Goal: Task Accomplishment & Management: Complete application form

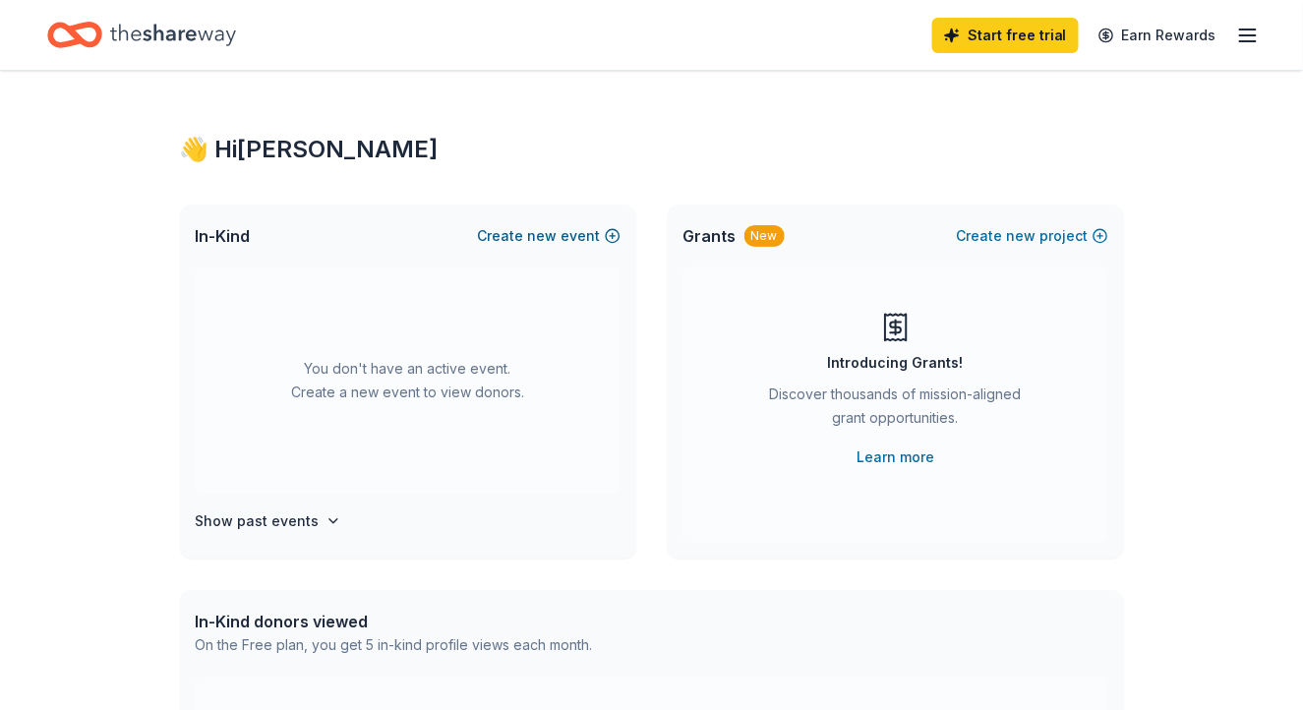
click at [546, 232] on span "new" at bounding box center [543, 236] width 30 height 24
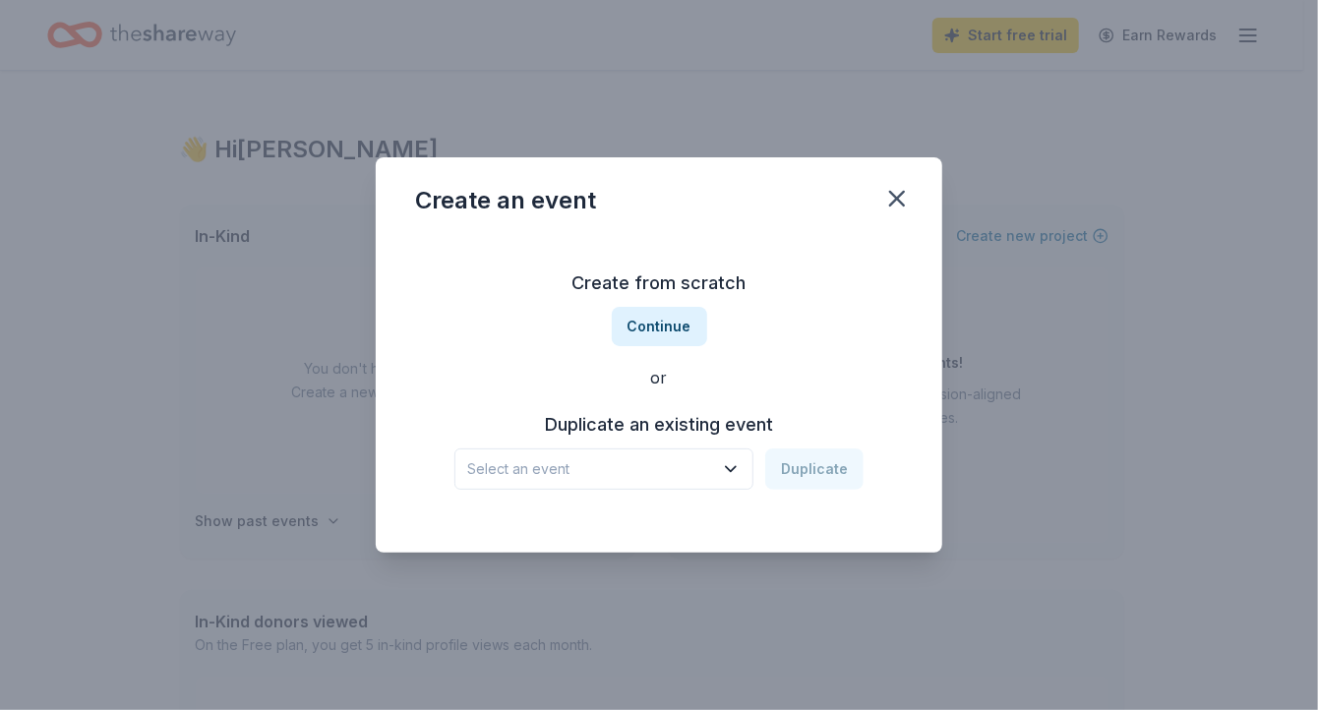
click at [687, 466] on span "Select an event" at bounding box center [590, 469] width 246 height 24
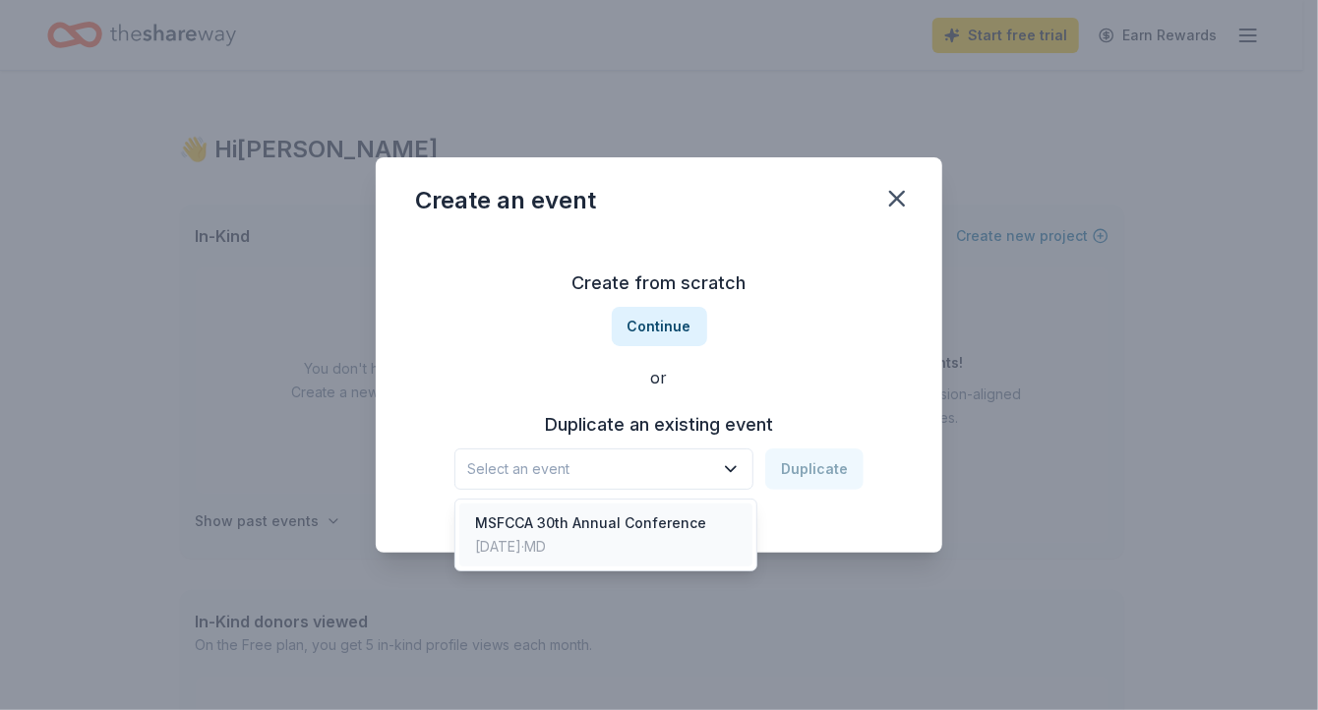
click at [650, 520] on div "MSFCCA 30th Annual Conference" at bounding box center [590, 523] width 231 height 24
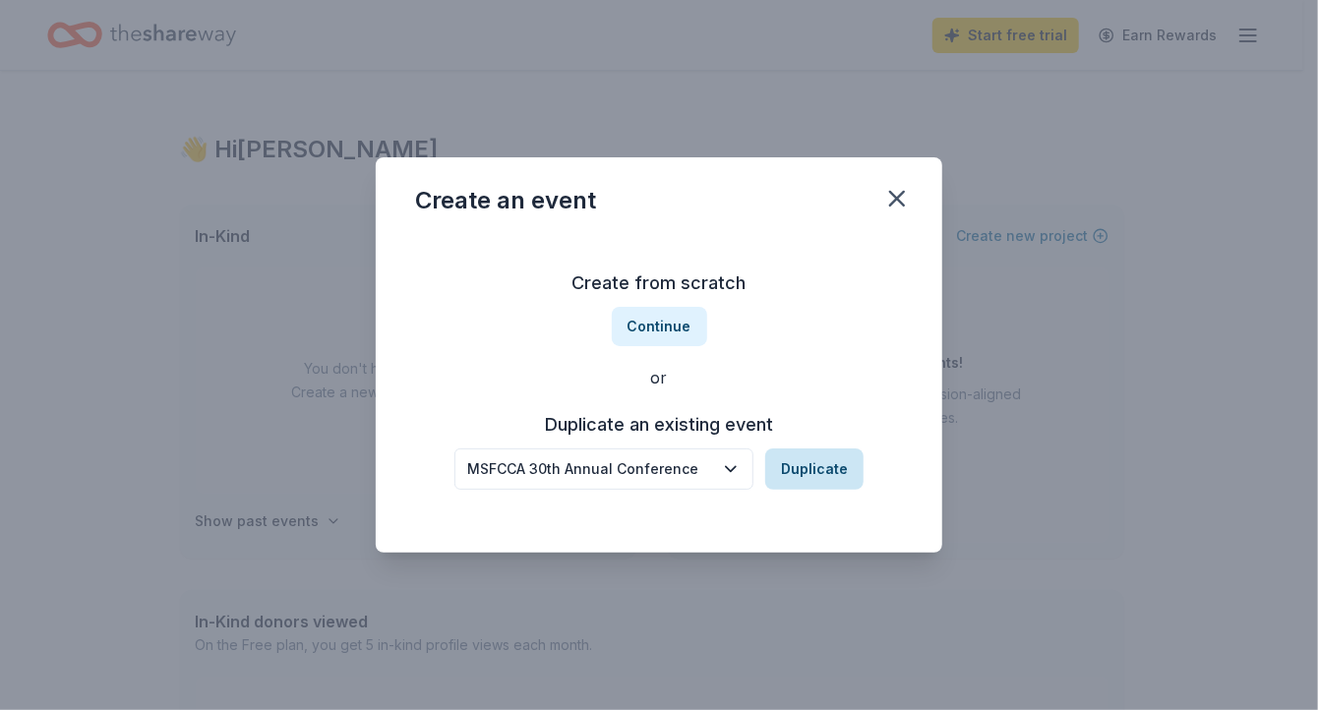
click at [808, 461] on button "Duplicate" at bounding box center [814, 468] width 98 height 41
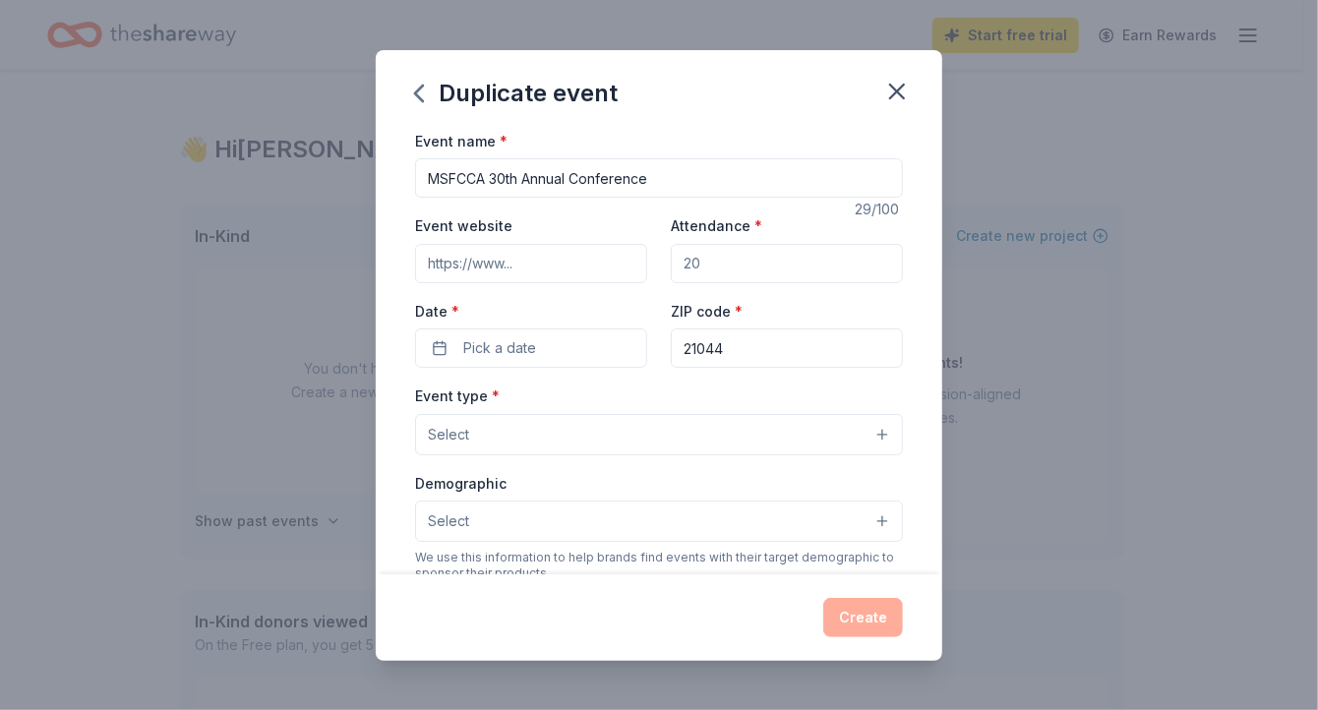
click at [506, 178] on input "MSFCCA 30th Annual Conference" at bounding box center [659, 177] width 488 height 39
drag, startPoint x: 494, startPoint y: 179, endPoint x: 523, endPoint y: 177, distance: 29.6
click at [523, 177] on input "MSFCCA 30th Annual Conference" at bounding box center [659, 177] width 488 height 39
type input "MSFCCA 32nd Annual Conference"
click at [565, 259] on input "Event website" at bounding box center [531, 263] width 232 height 39
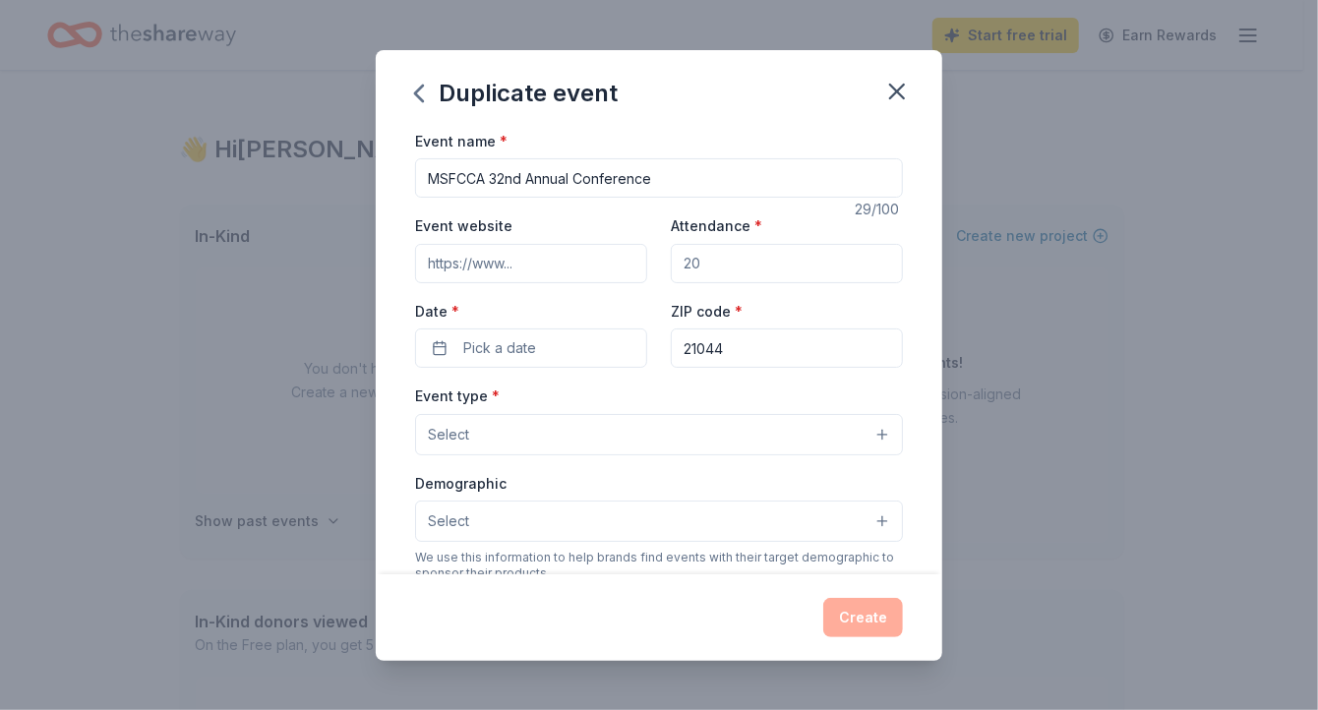
paste input "[URL][DOMAIN_NAME]"
type input "[URL][DOMAIN_NAME]"
drag, startPoint x: 717, startPoint y: 270, endPoint x: 593, endPoint y: 253, distance: 125.2
click at [593, 253] on div "Event website https://www.msfcca.org/ Attendance * Date * Pick a date ZIP code …" at bounding box center [659, 290] width 488 height 154
type input "250"
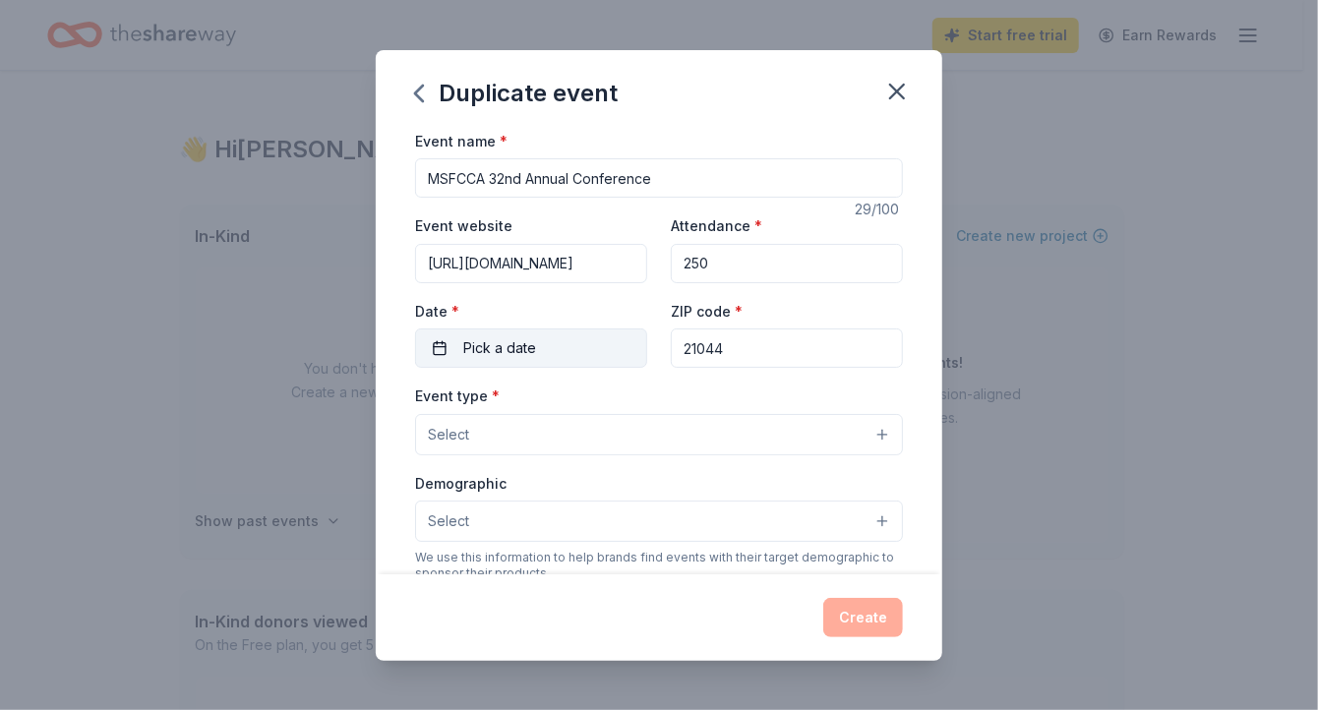
click at [507, 344] on span "Pick a date" at bounding box center [499, 348] width 73 height 24
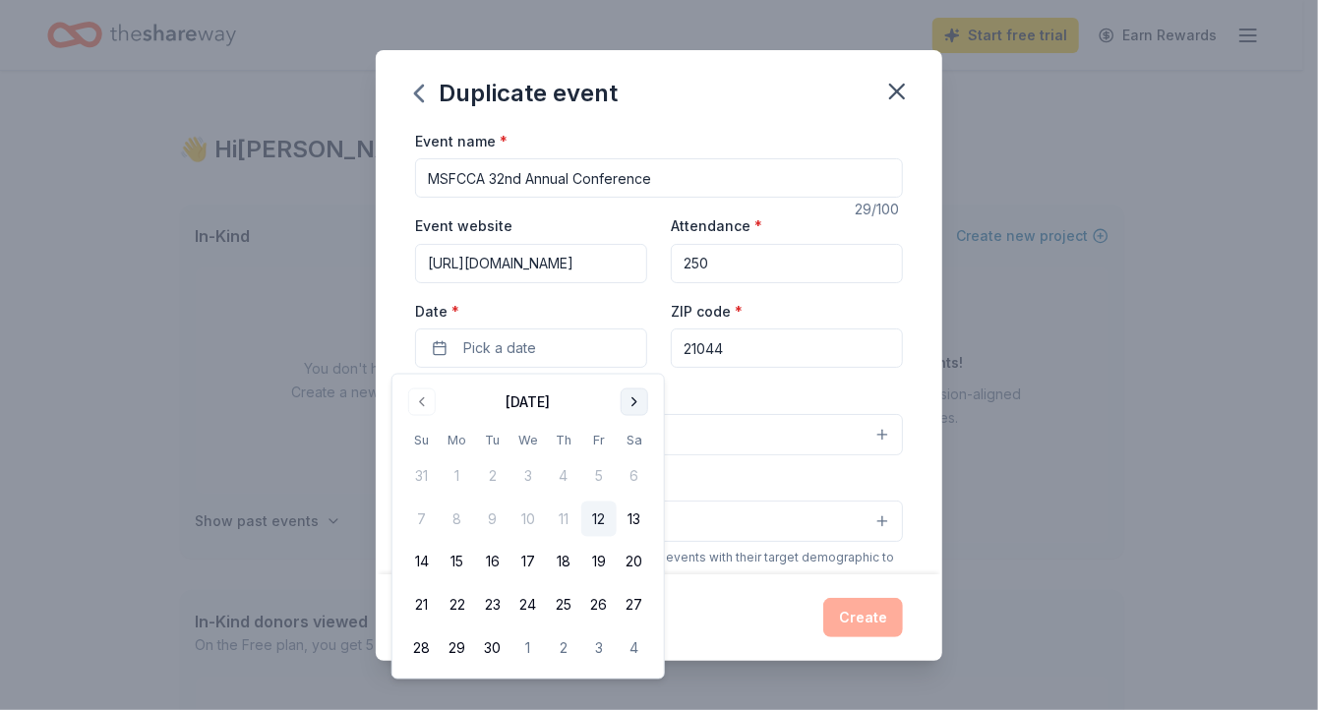
click at [632, 401] on button "Go to next month" at bounding box center [635, 402] width 28 height 28
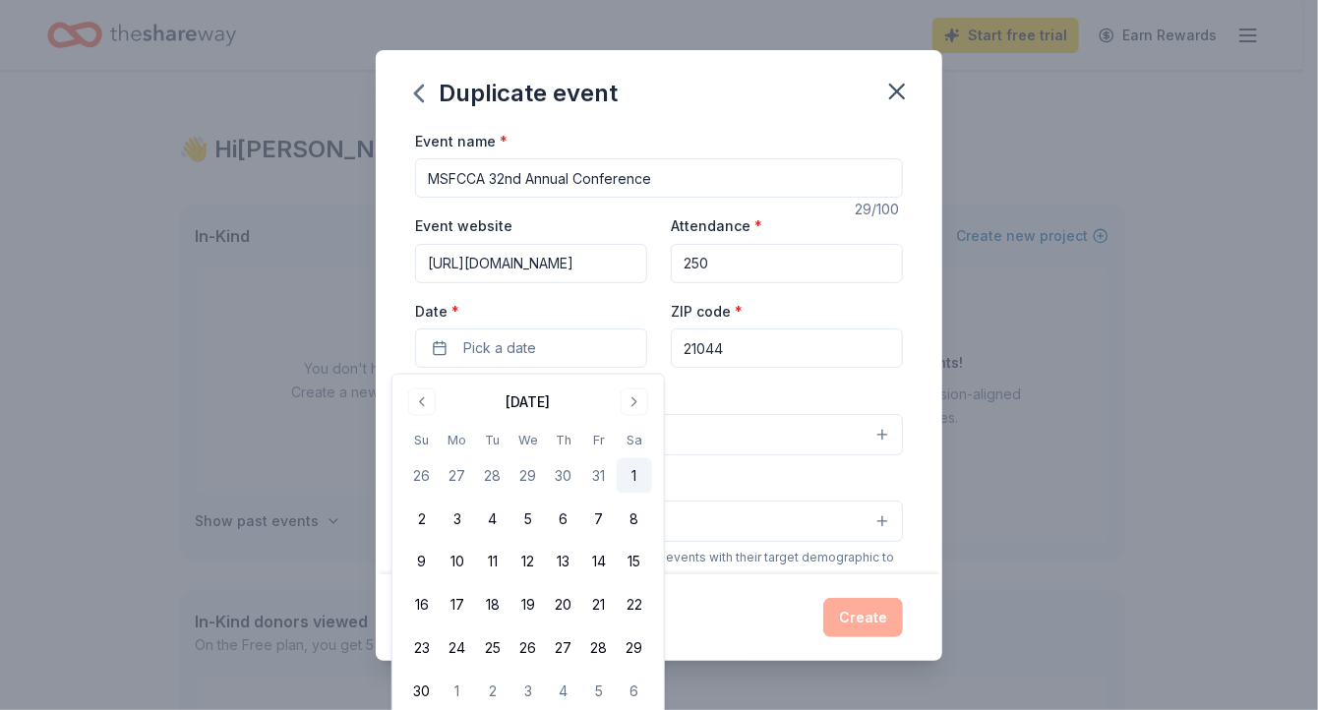
click at [630, 473] on button "1" at bounding box center [634, 475] width 35 height 35
click at [748, 381] on div "Event name * MSFCCA 32nd Annual Conference 29 /100 Event website https://www.ms…" at bounding box center [659, 583] width 488 height 909
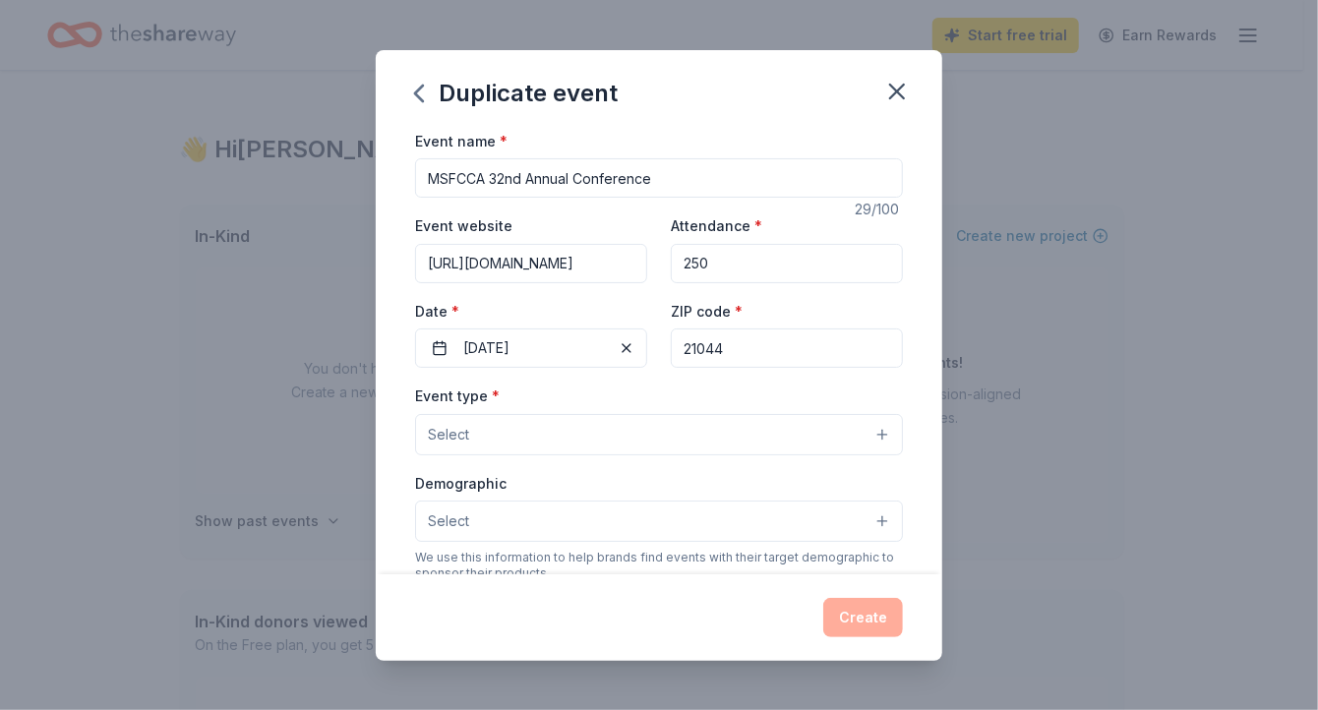
click at [579, 431] on button "Select" at bounding box center [659, 434] width 488 height 41
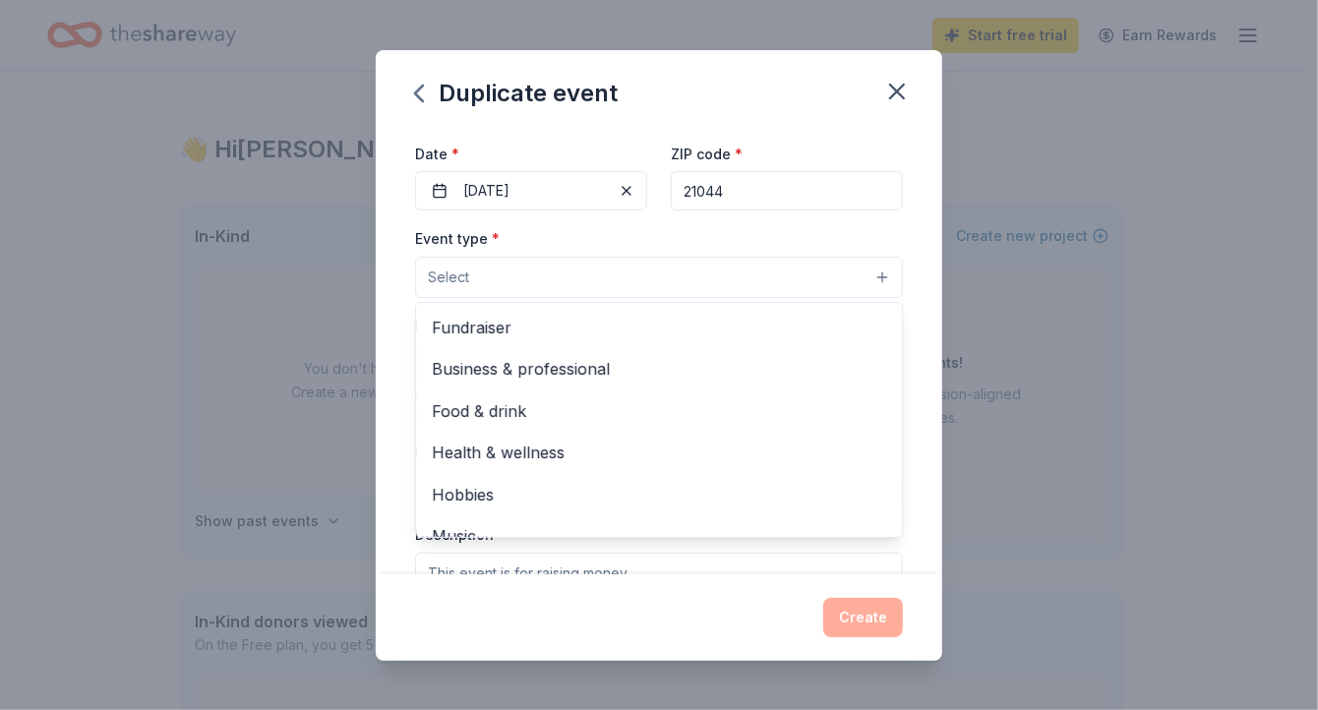
click at [578, 372] on span "Business & professional" at bounding box center [659, 369] width 454 height 26
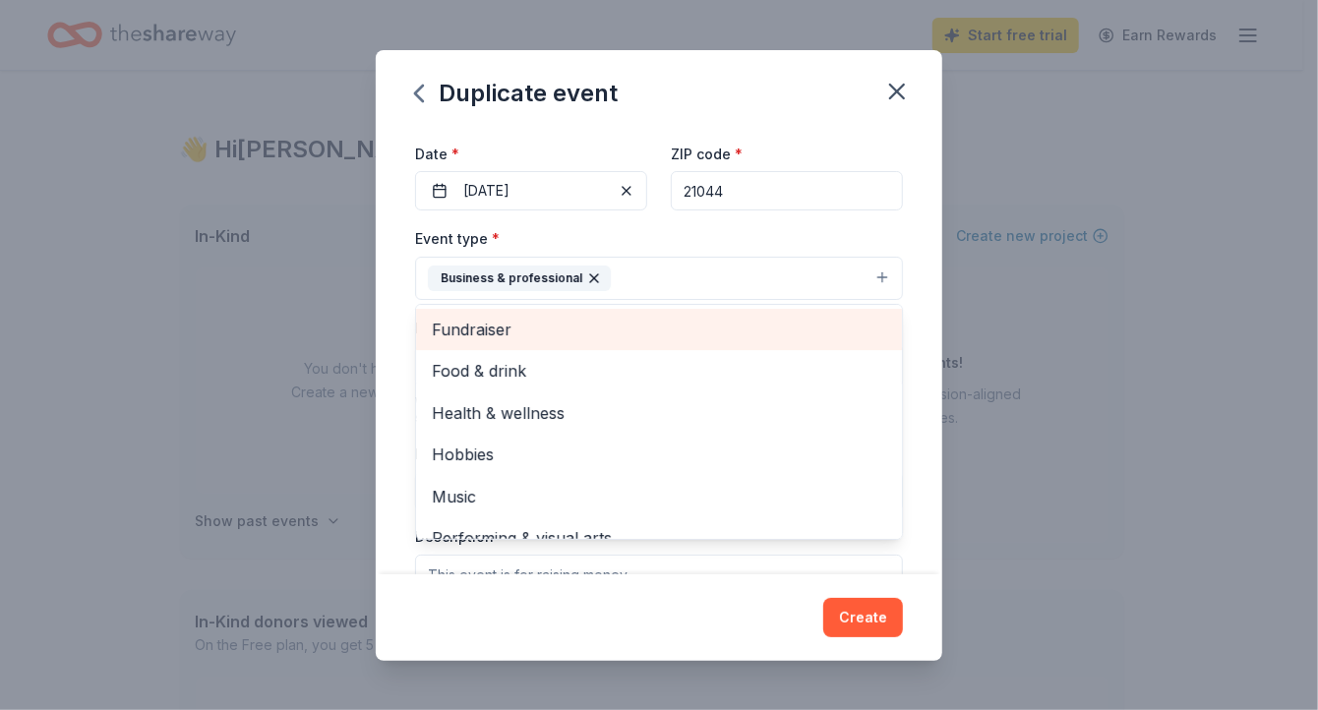
click at [443, 332] on span "Fundraiser" at bounding box center [659, 330] width 454 height 26
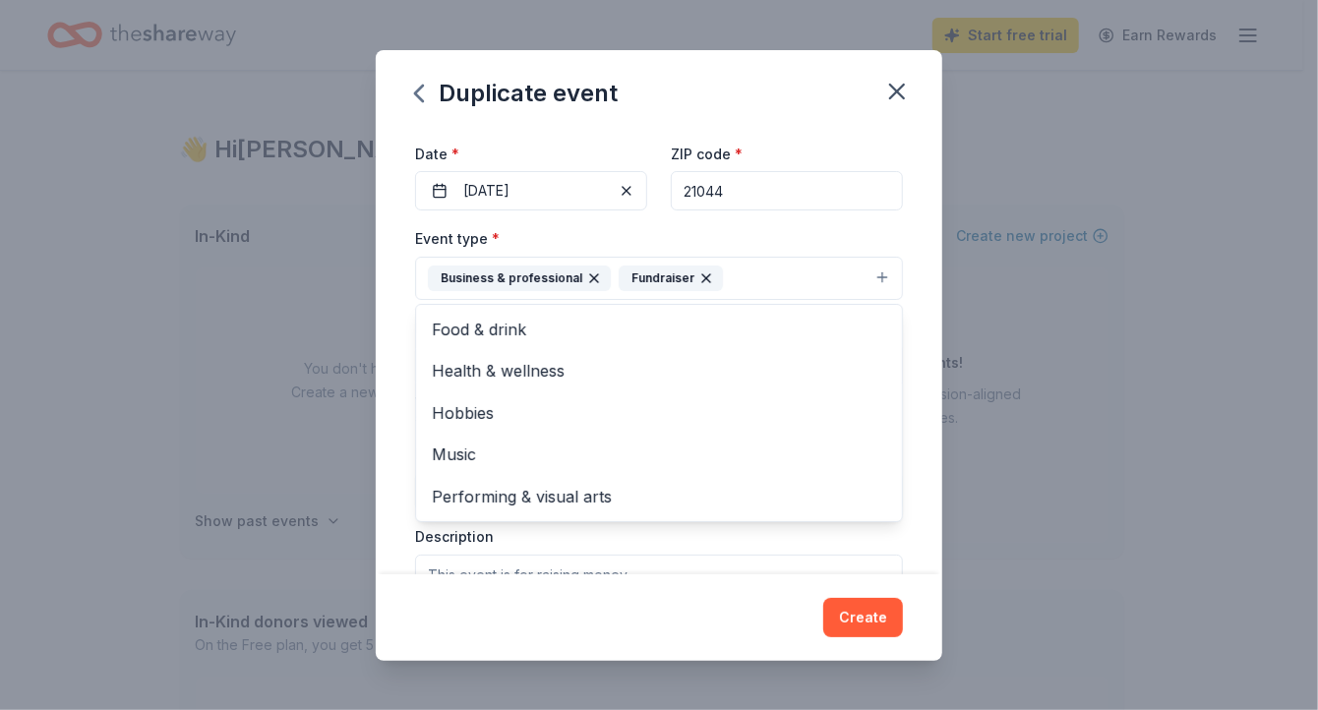
click at [1018, 477] on div "Duplicate event Event name * MSFCCA 32nd Annual Conference 29 /100 Event websit…" at bounding box center [659, 355] width 1318 height 710
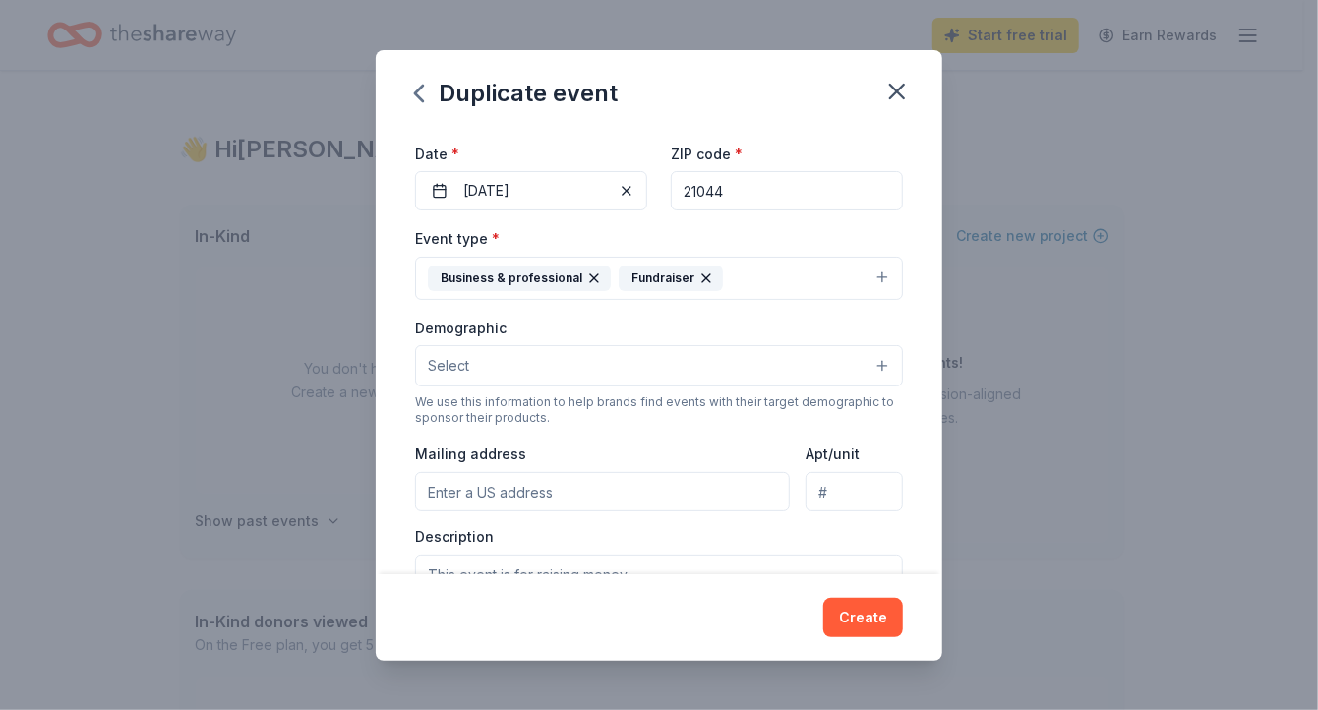
click at [551, 364] on button "Select" at bounding box center [659, 365] width 488 height 41
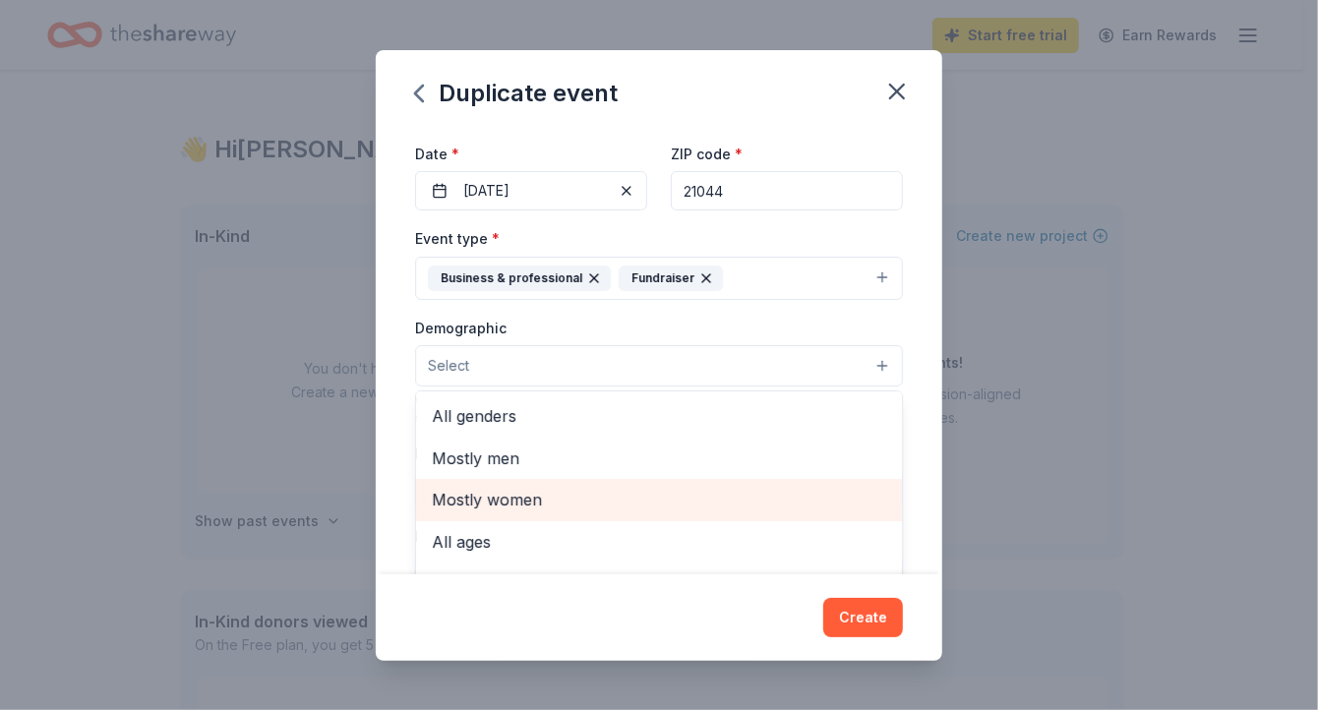
click at [479, 498] on span "Mostly women" at bounding box center [659, 500] width 454 height 26
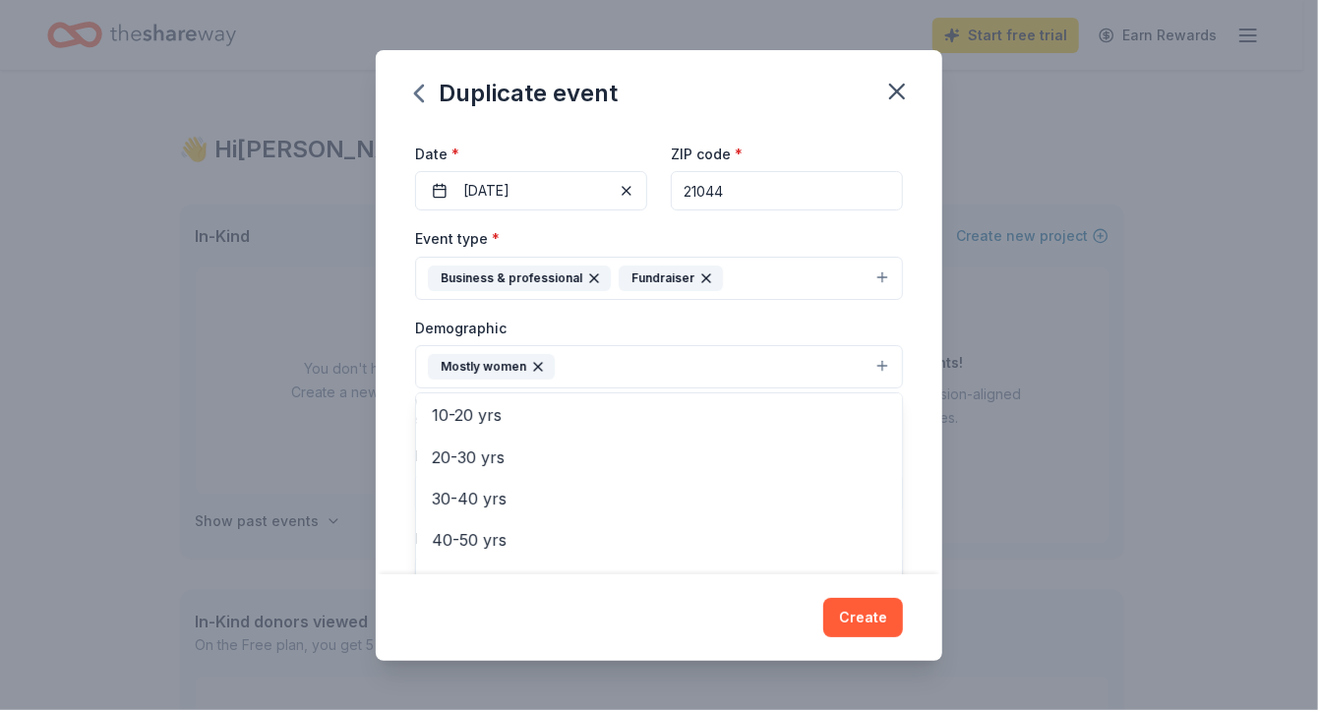
scroll to position [205, 0]
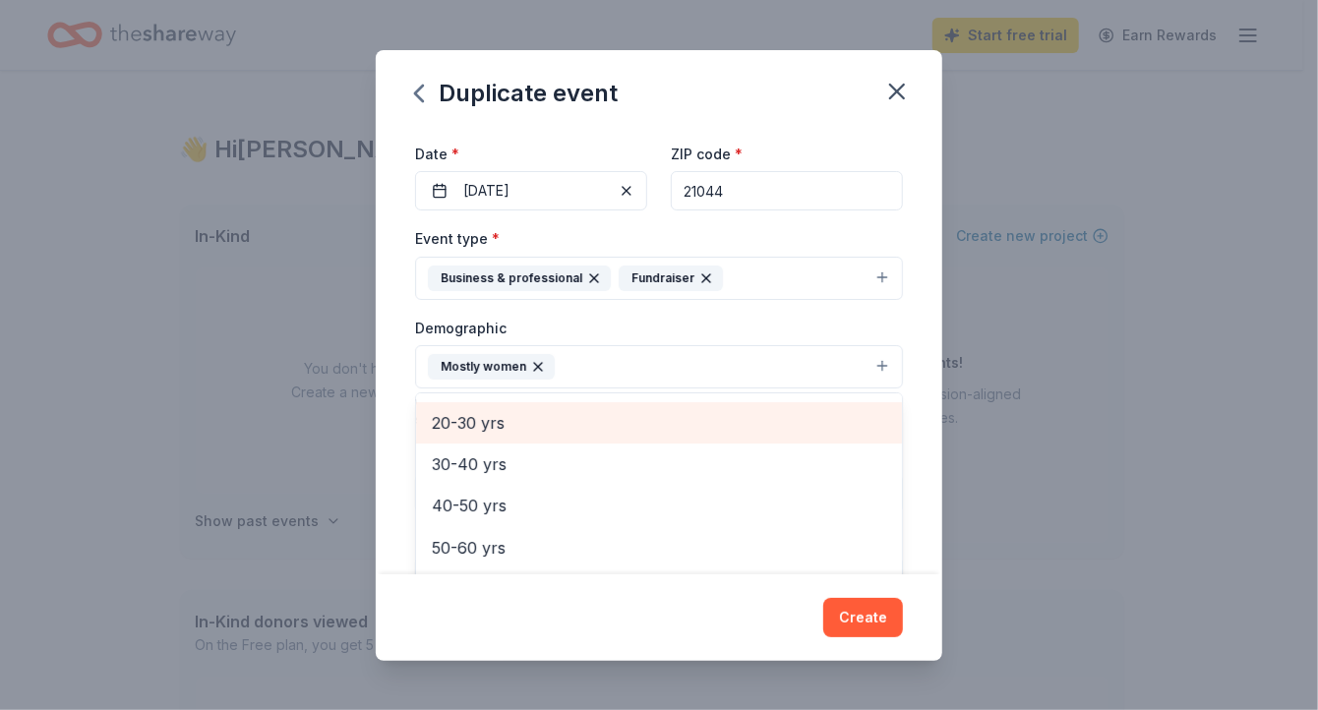
click at [462, 417] on span "20-30 yrs" at bounding box center [659, 423] width 454 height 26
click at [475, 420] on span "30-40 yrs" at bounding box center [659, 423] width 454 height 26
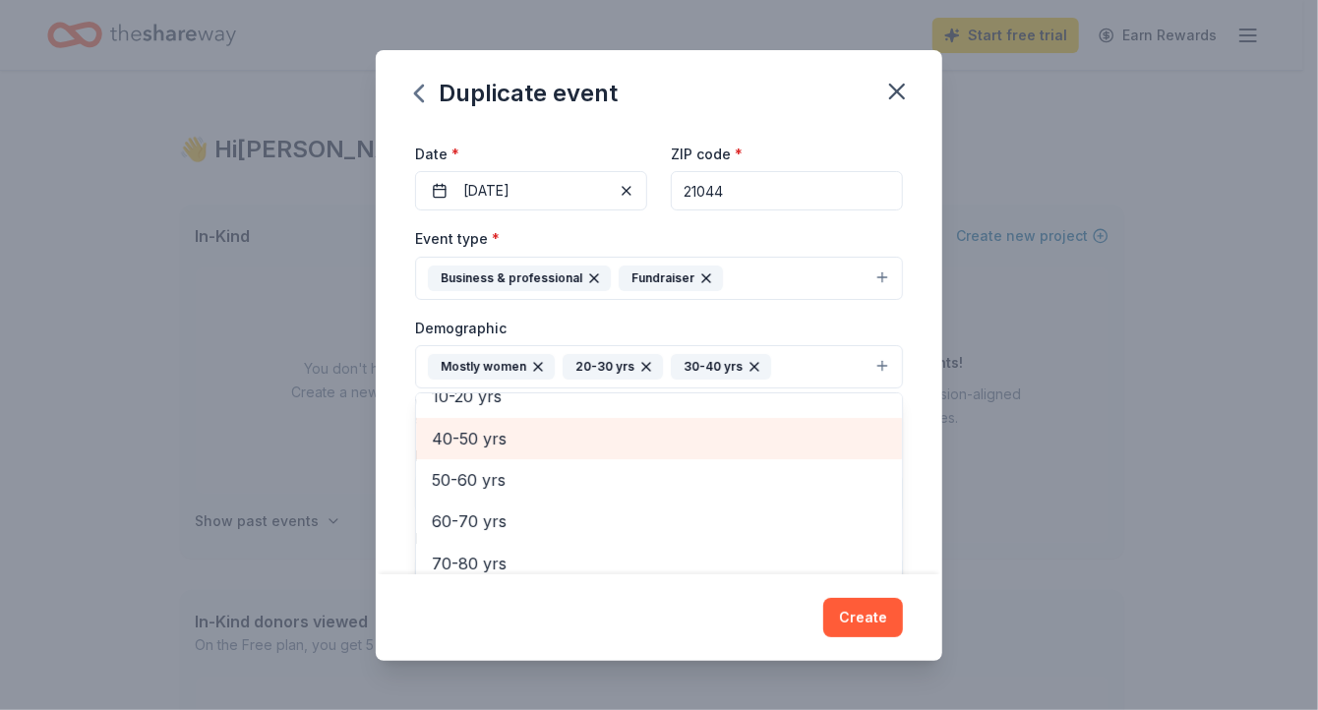
click at [479, 439] on span "40-50 yrs" at bounding box center [659, 439] width 454 height 26
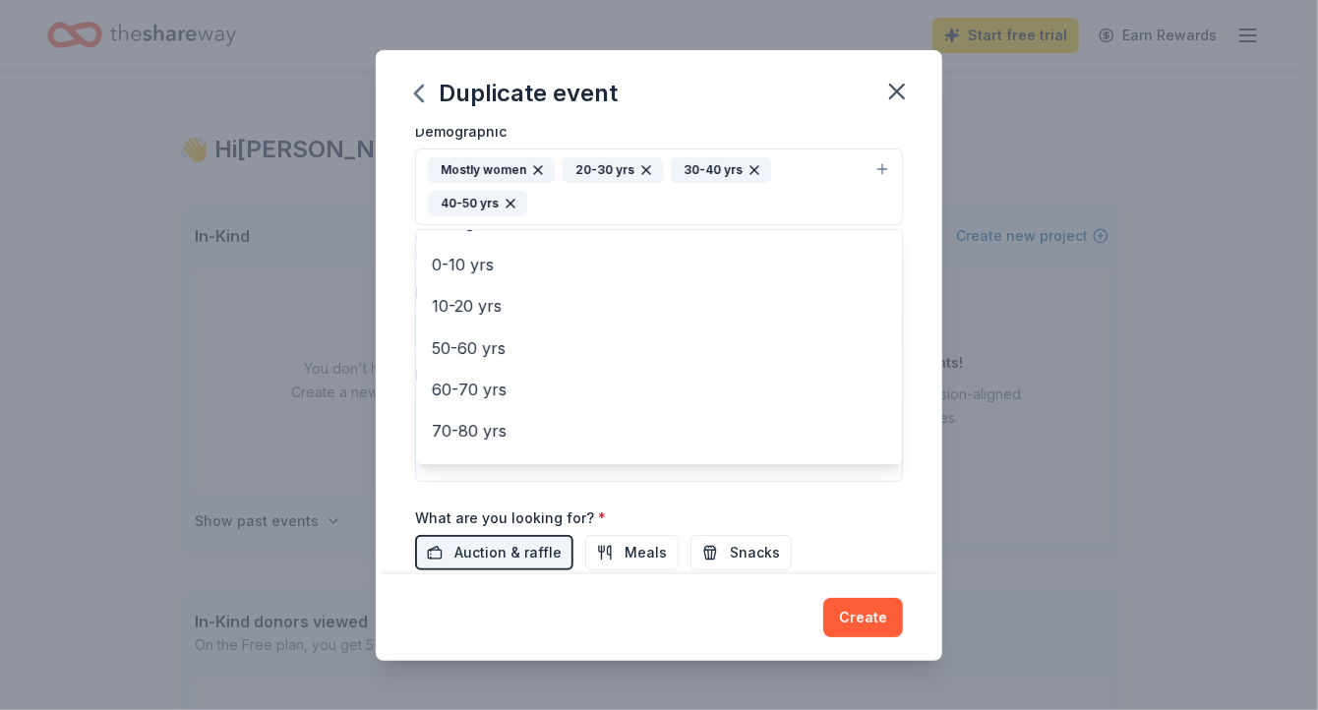
scroll to position [148, 0]
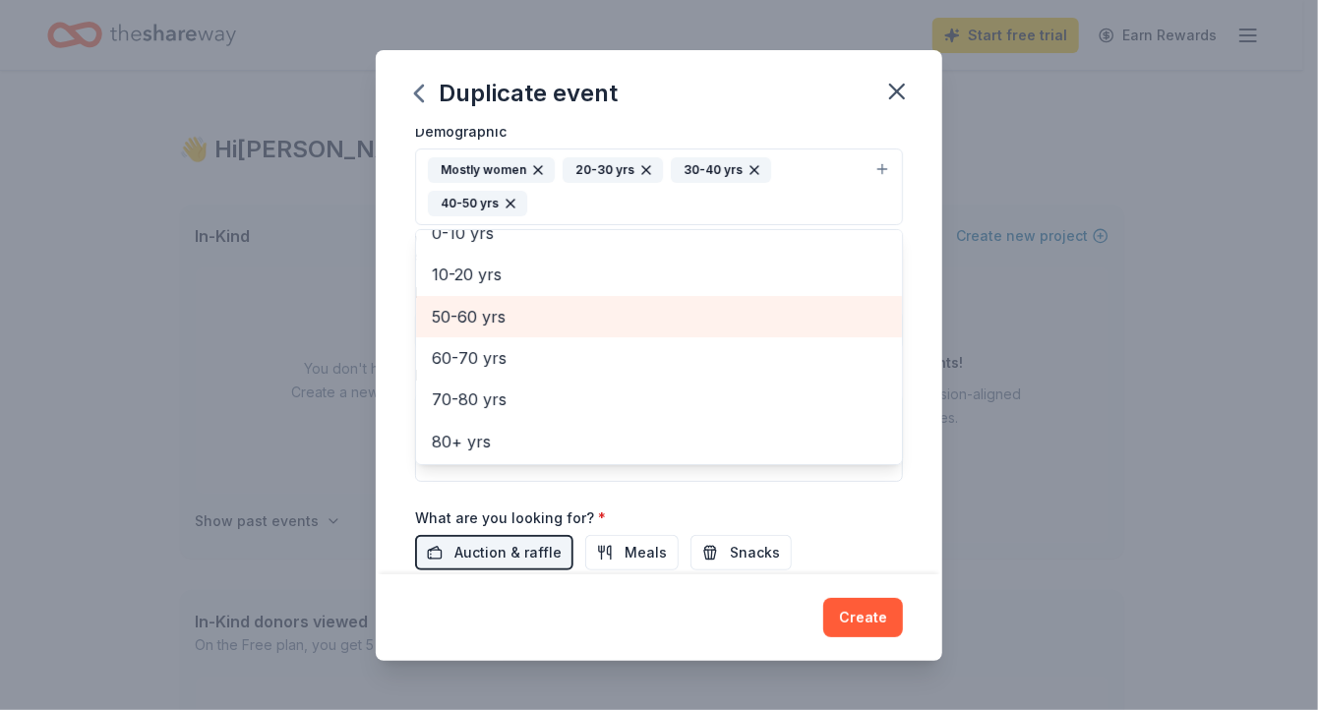
click at [458, 312] on span "50-60 yrs" at bounding box center [659, 317] width 454 height 26
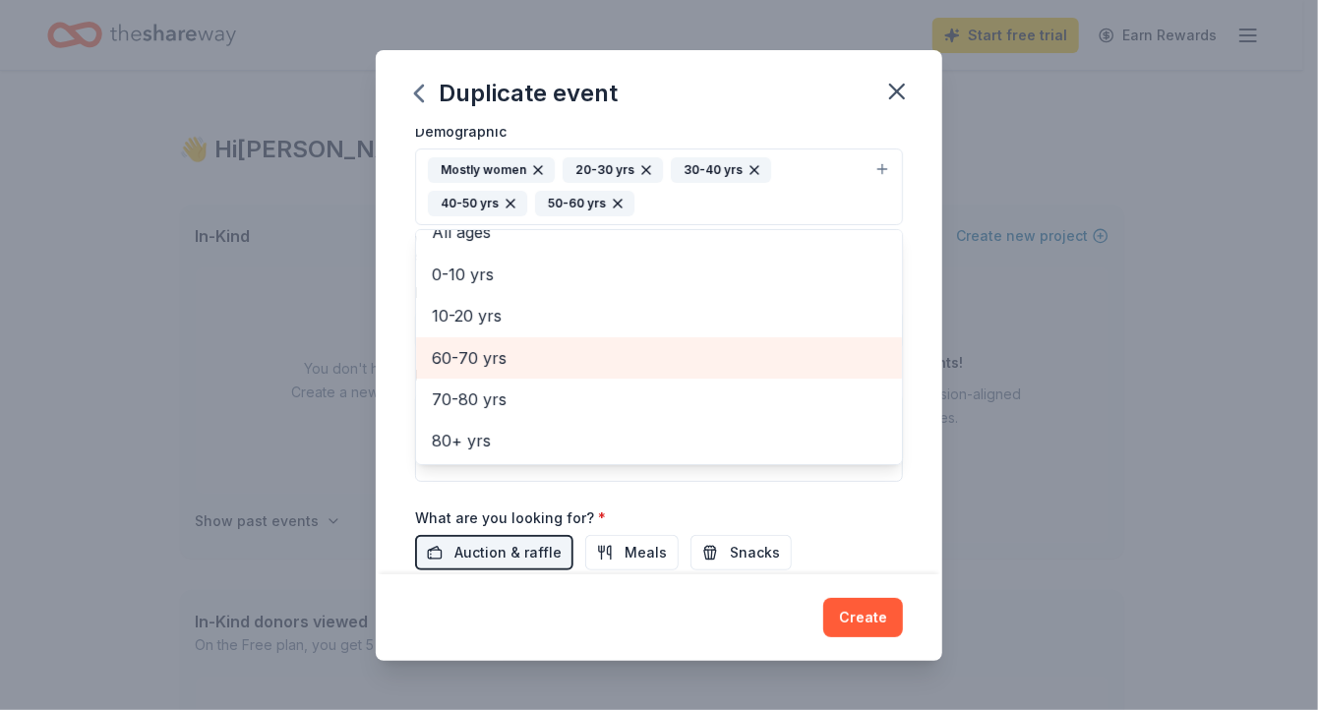
click at [453, 345] on span "60-70 yrs" at bounding box center [659, 358] width 454 height 26
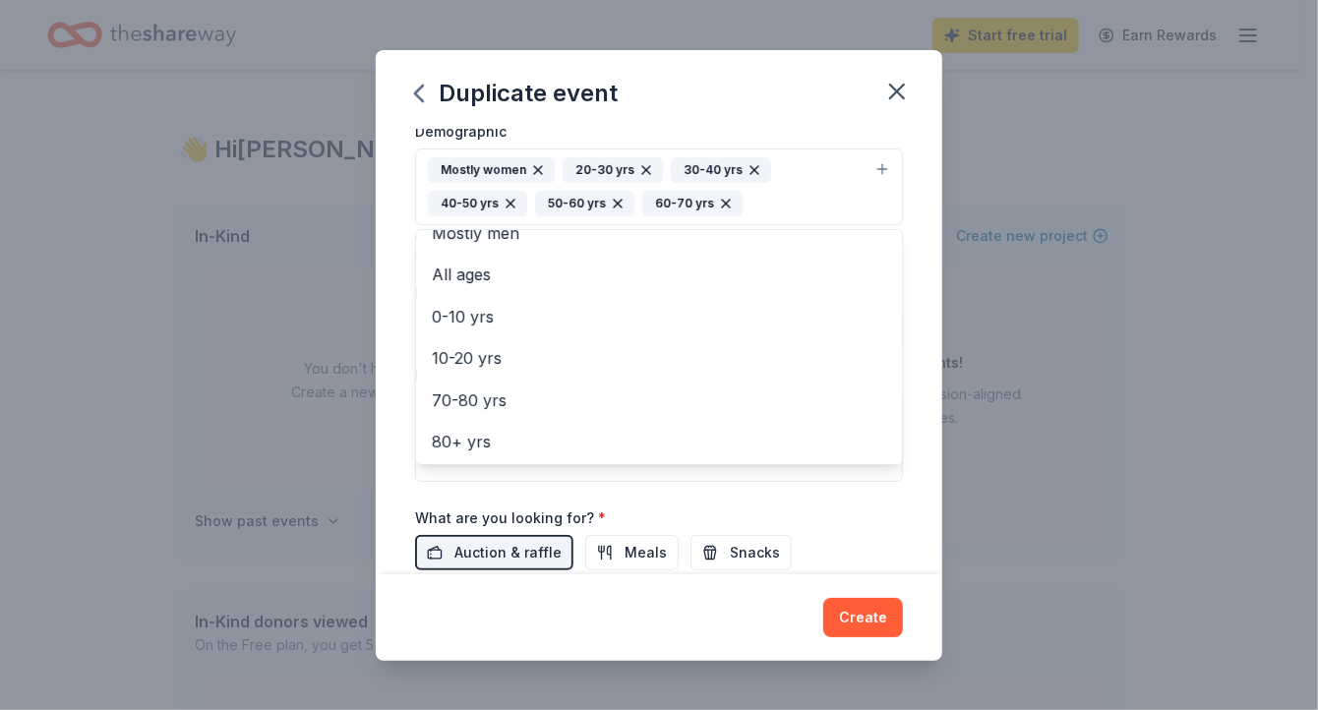
scroll to position [743, 0]
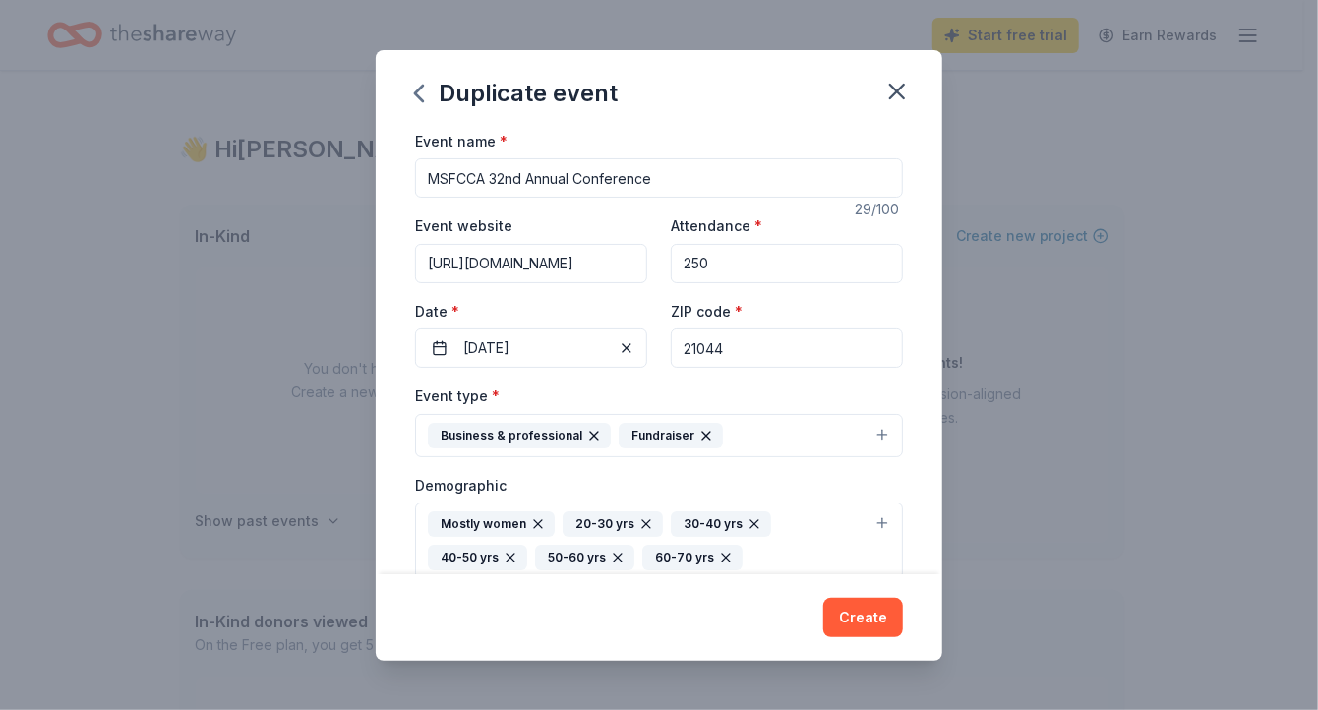
scroll to position [113, 0]
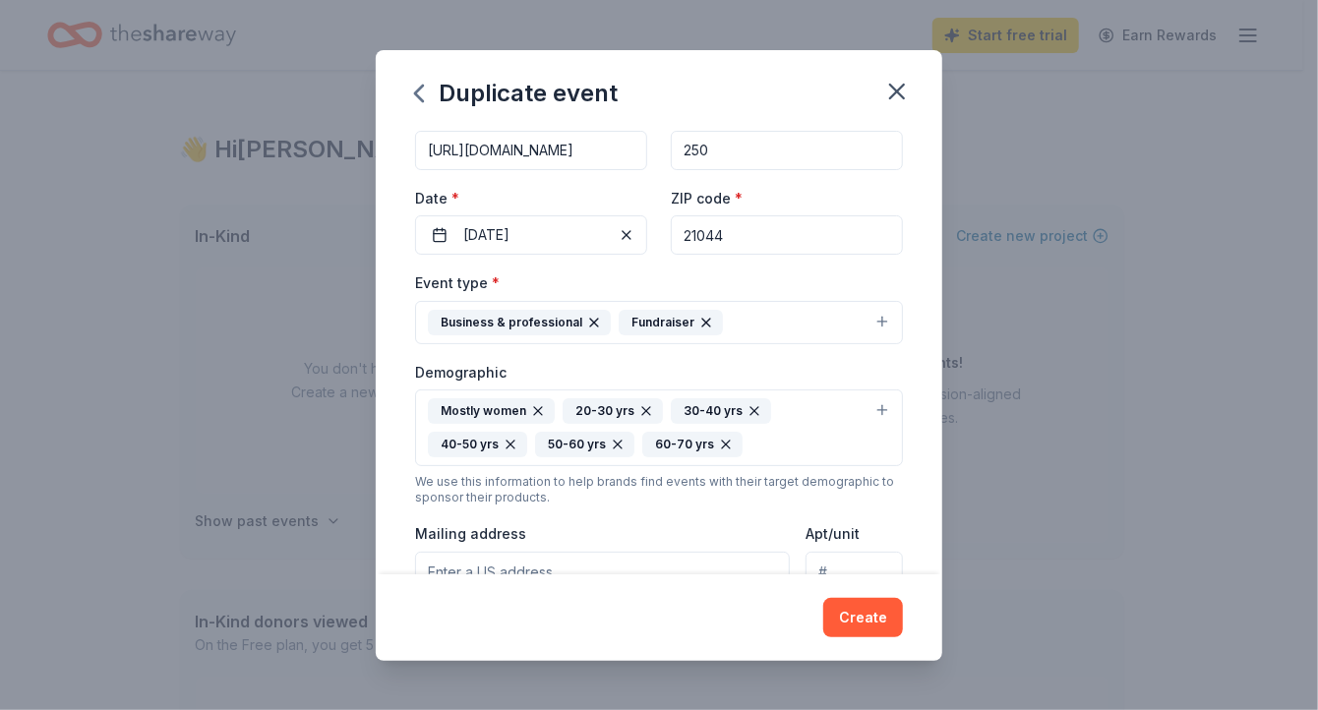
click at [920, 308] on div "Event name * MSFCCA 32nd Annual Conference 29 /100 Event website https://www.ms…" at bounding box center [659, 352] width 566 height 446
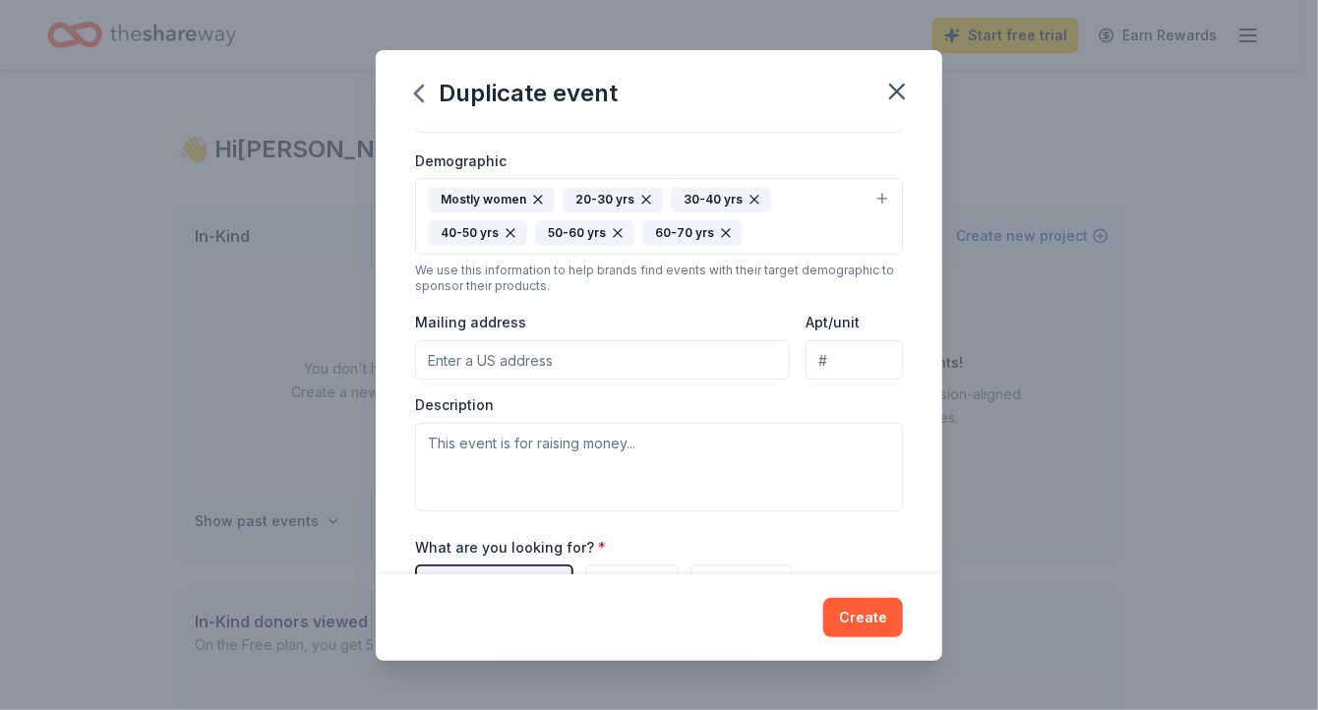
scroll to position [330, 0]
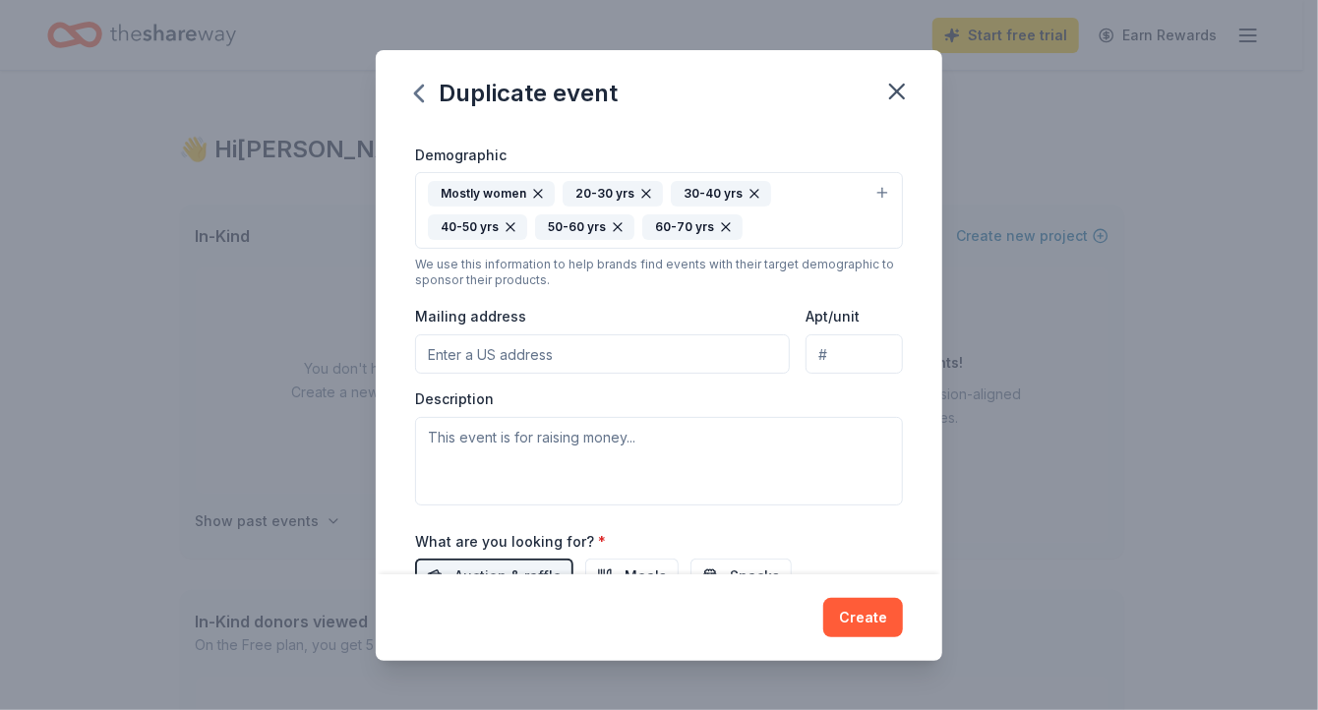
click at [599, 351] on input "Mailing address" at bounding box center [602, 353] width 375 height 39
click at [646, 350] on input "8926 Quail Run Drive" at bounding box center [602, 353] width 375 height 39
type input "[STREET_ADDRESS]"
click at [457, 434] on textarea at bounding box center [659, 461] width 488 height 89
click at [1199, 187] on div "Duplicate event Event name * MSFCCA 32nd Annual Conference 29 /100 Event websit…" at bounding box center [659, 355] width 1318 height 710
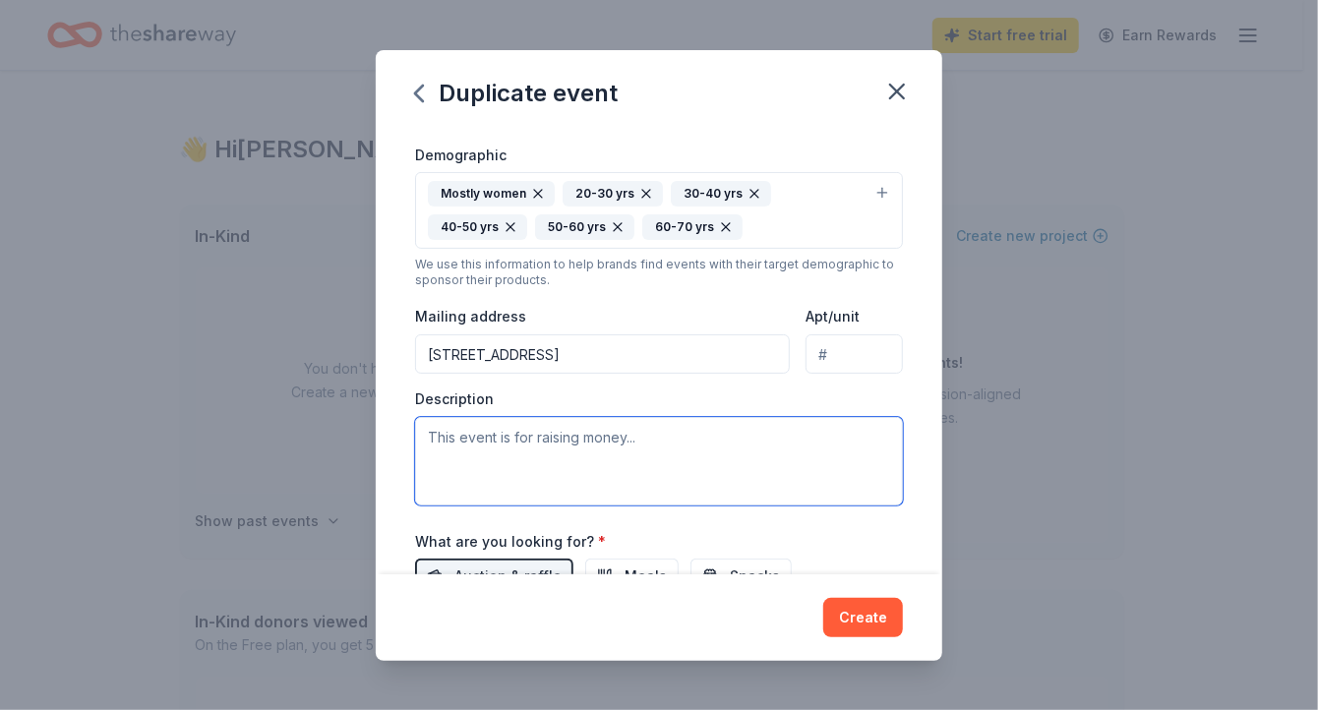
paste textarea "The [US_STATE] State Family Child Care Association (MSFCCA) is proud to host ou…"
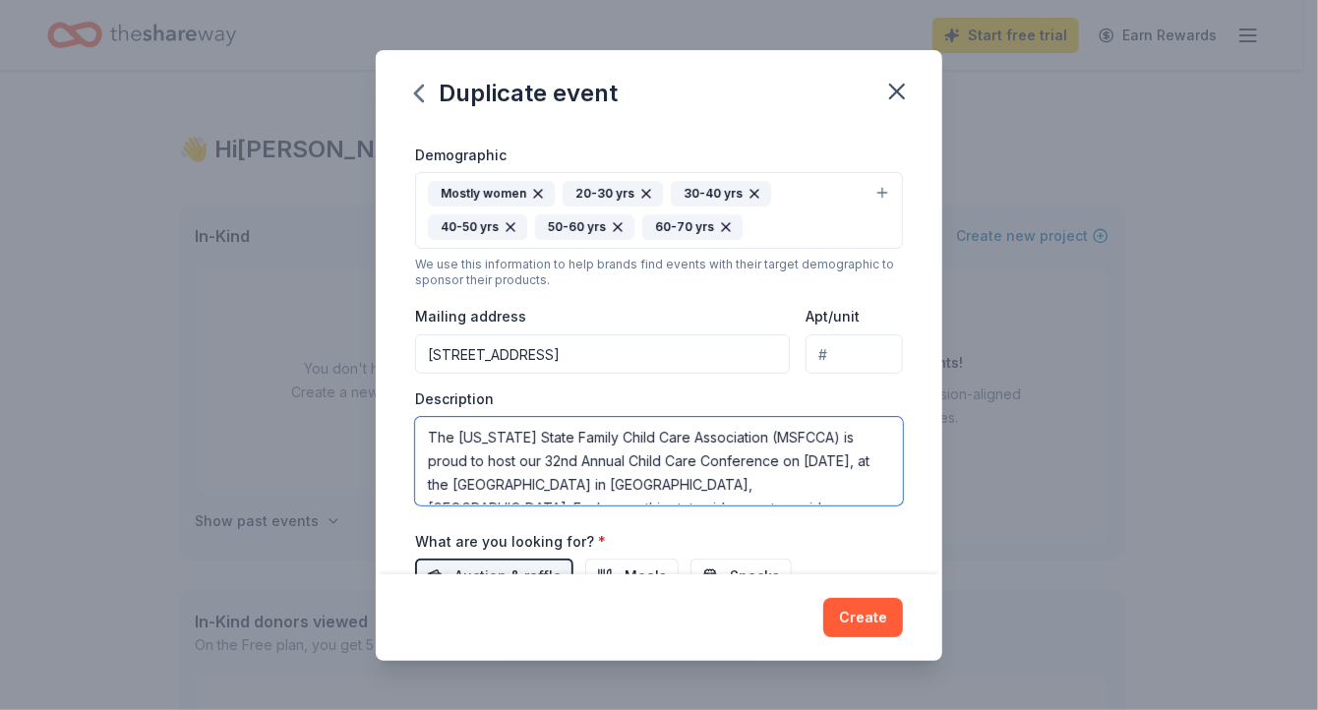
scroll to position [177, 0]
type textarea "The [US_STATE] State Family Child Care Association (MSFCCA) is proud to host ou…"
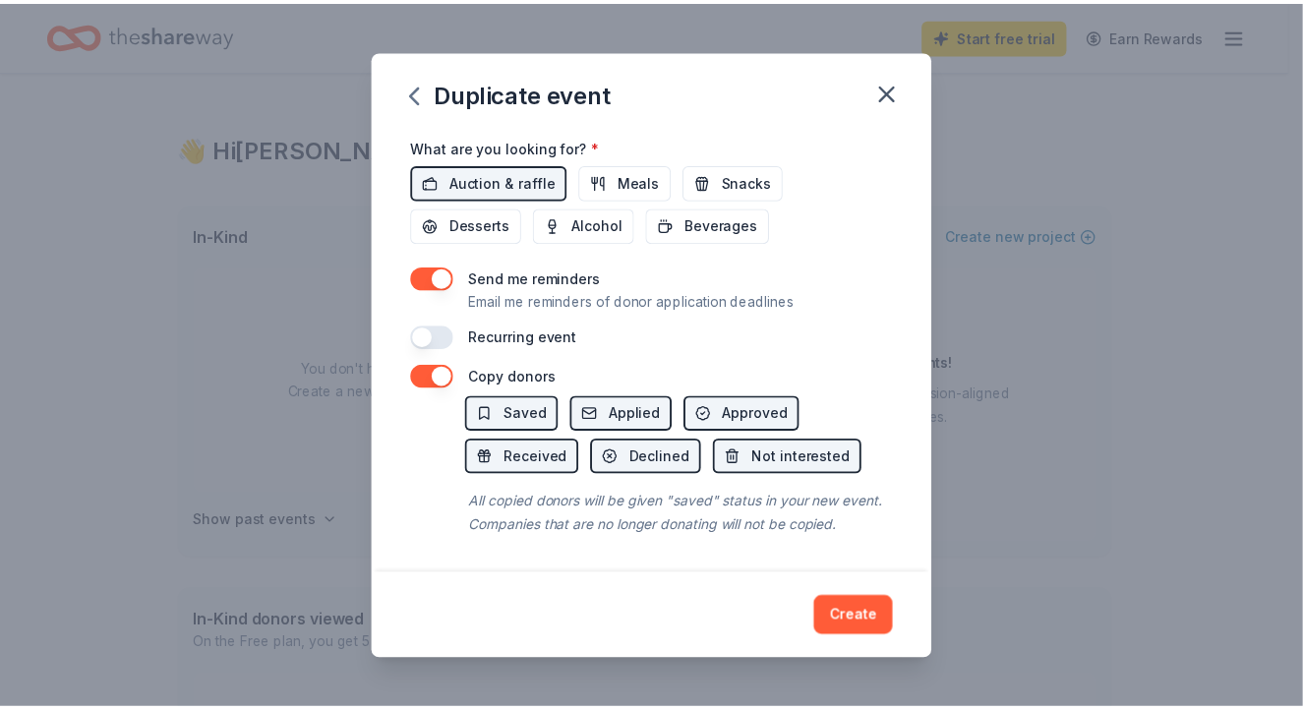
scroll to position [747, 0]
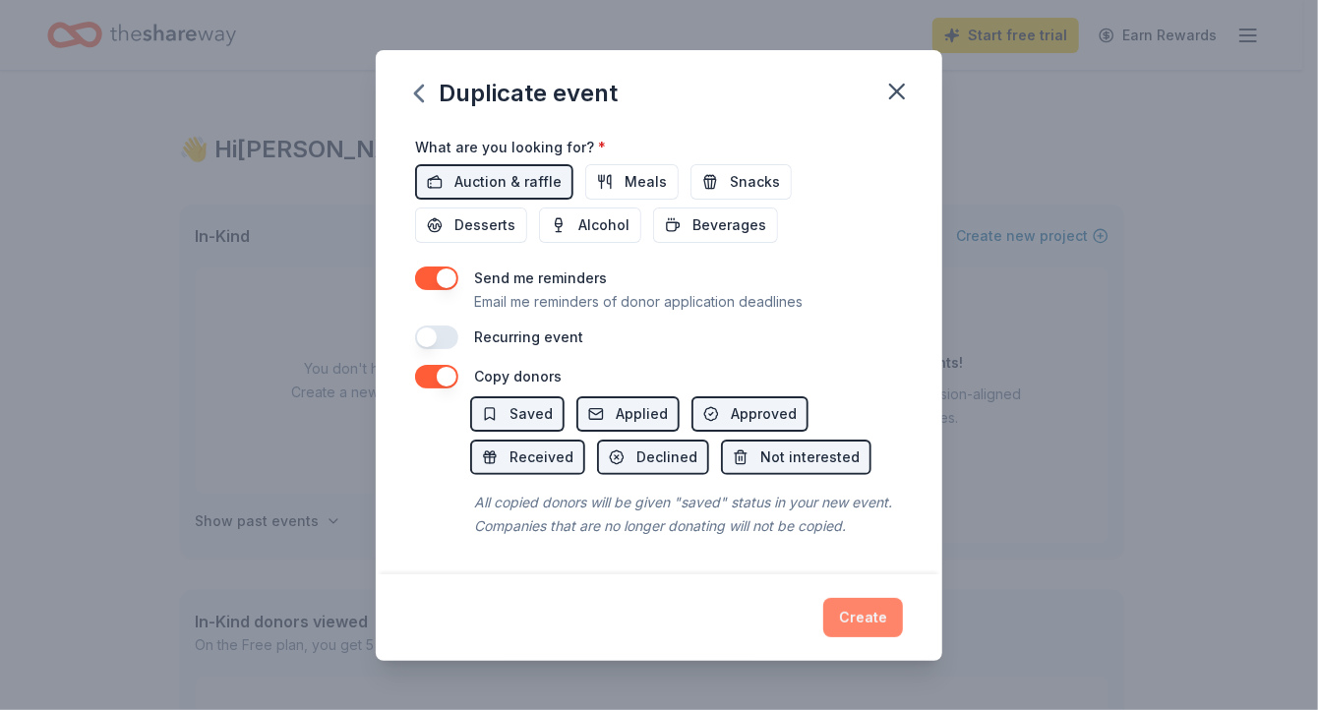
click at [855, 613] on button "Create" at bounding box center [863, 617] width 80 height 39
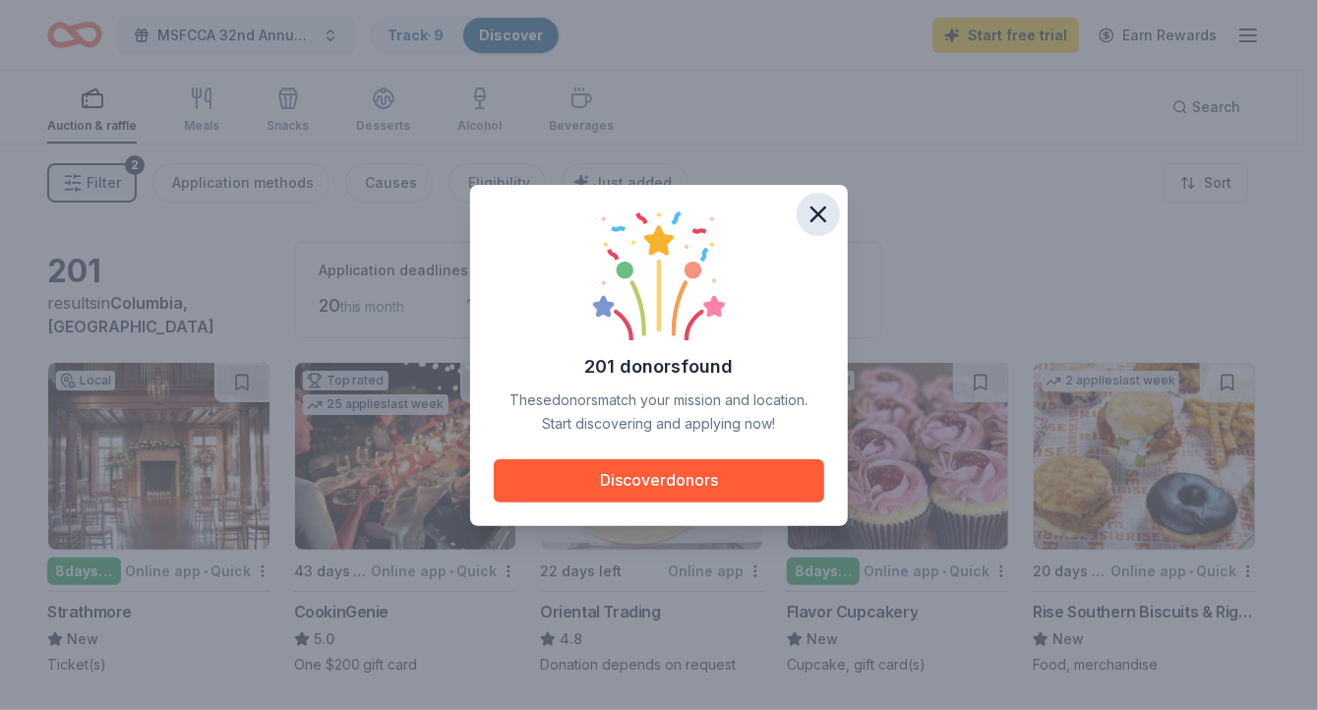
click at [820, 211] on icon "button" at bounding box center [818, 215] width 14 height 14
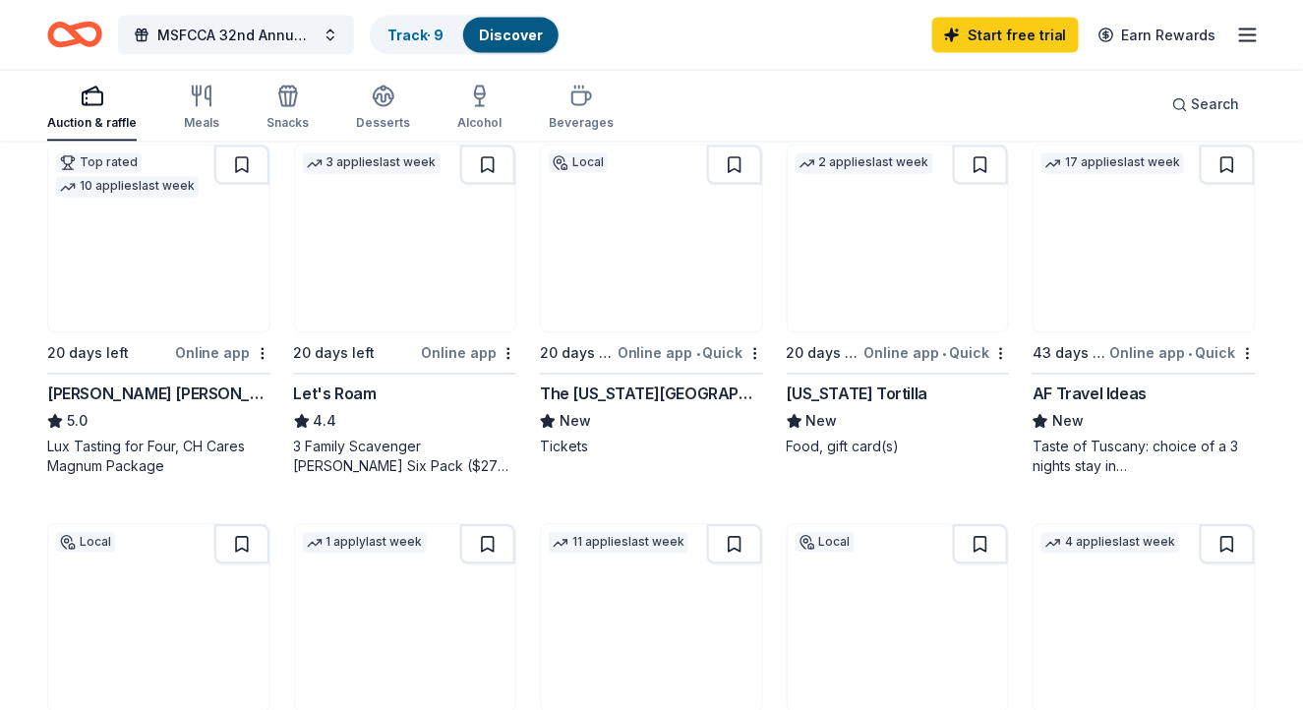
scroll to position [962, 0]
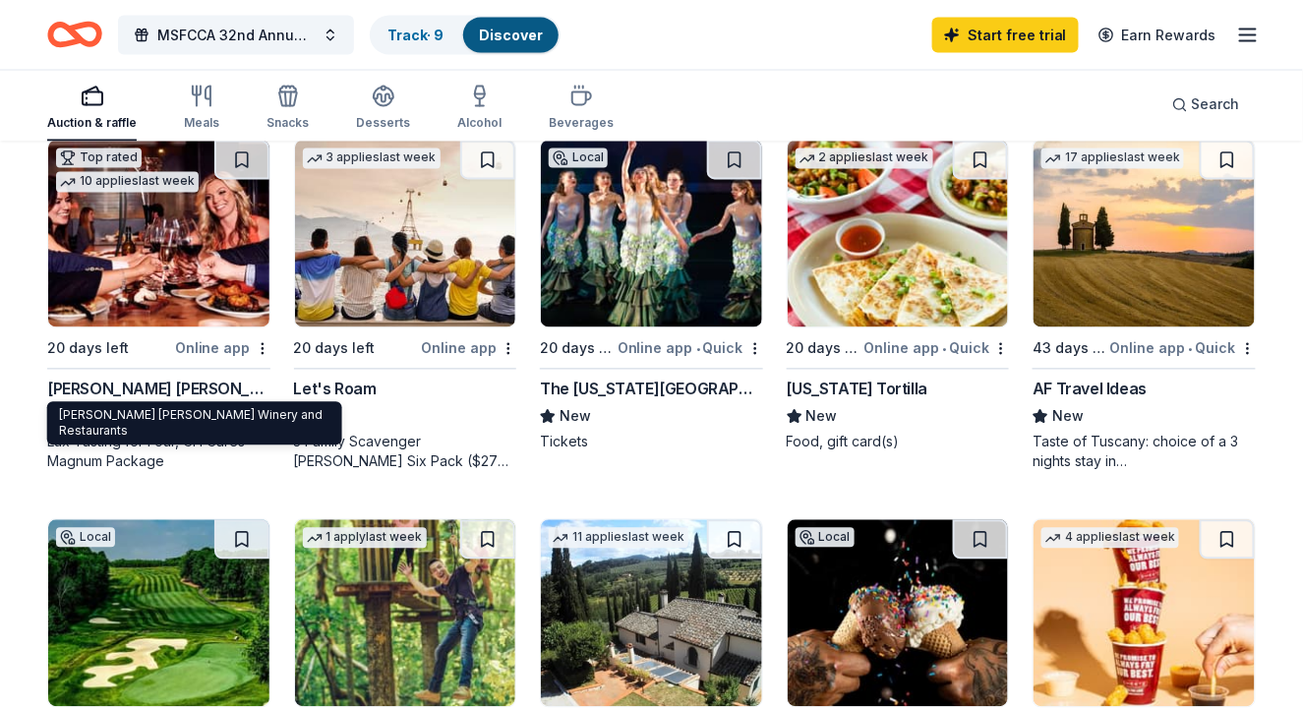
click at [134, 386] on div "[PERSON_NAME] [PERSON_NAME] Winery and Restaurants" at bounding box center [158, 390] width 223 height 24
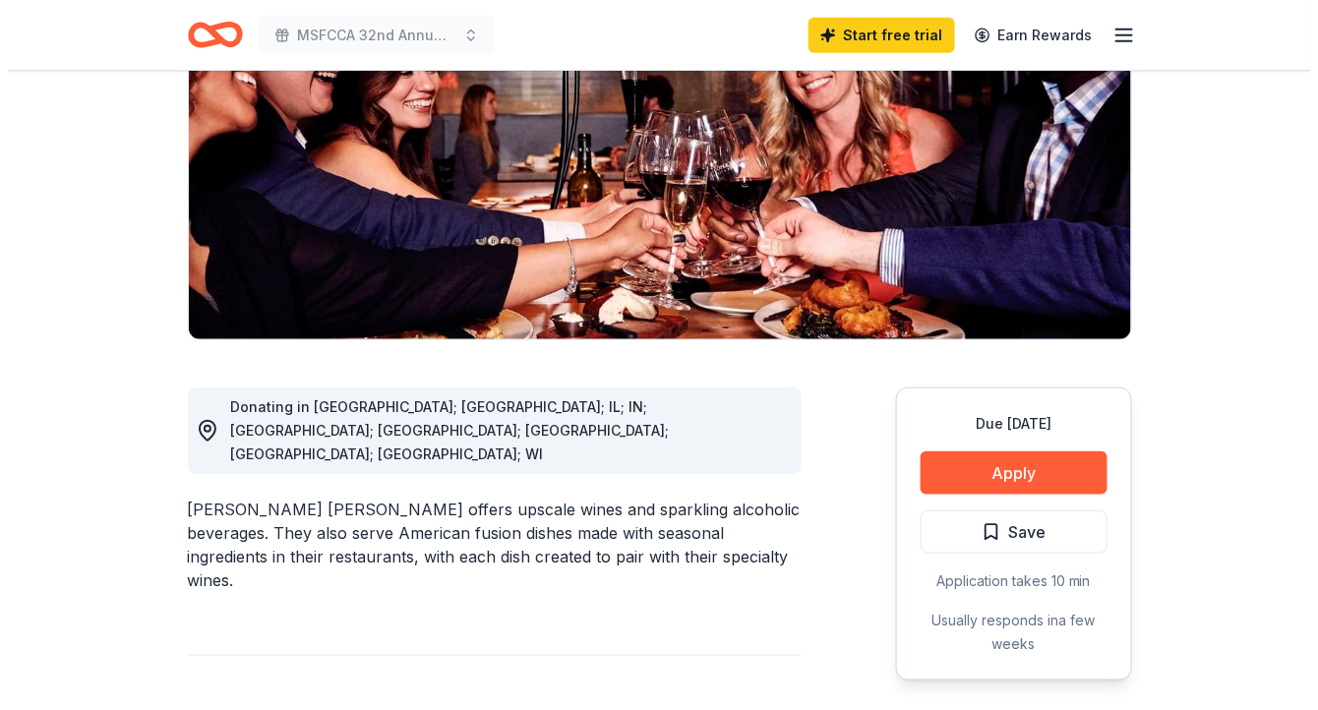
scroll to position [306, 0]
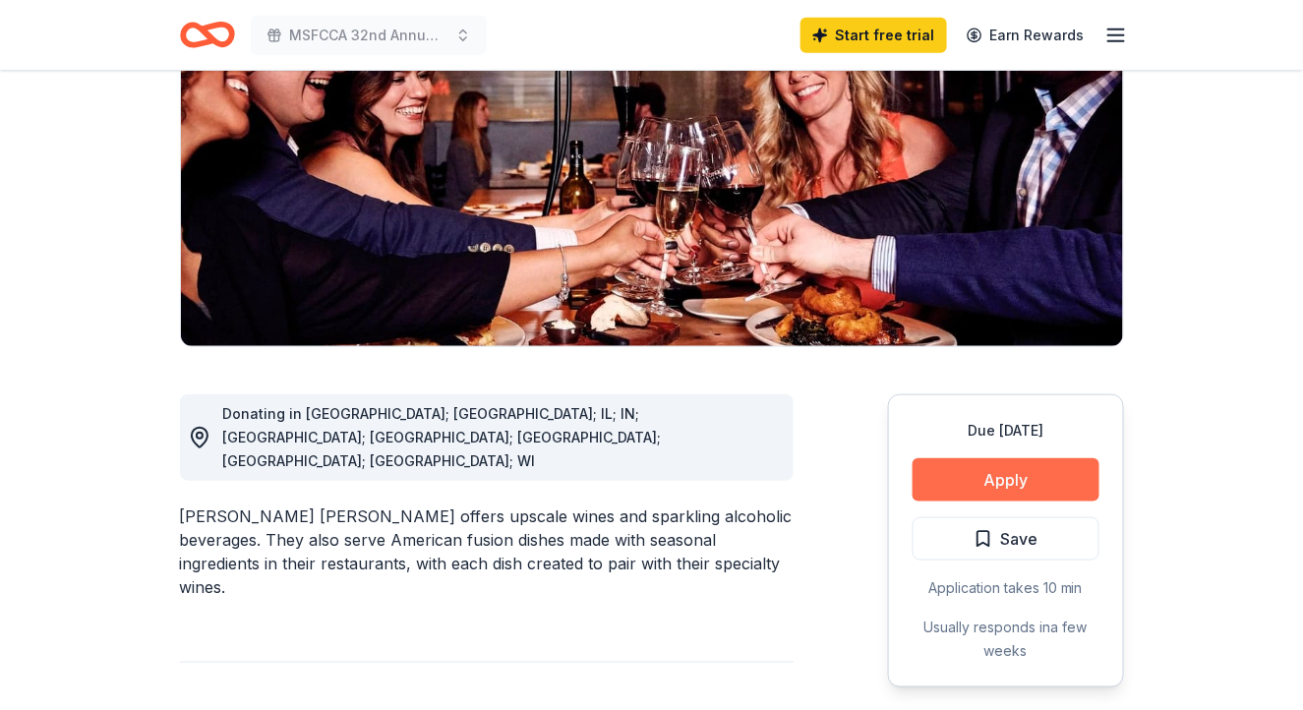
click at [970, 458] on button "Apply" at bounding box center [1006, 479] width 187 height 43
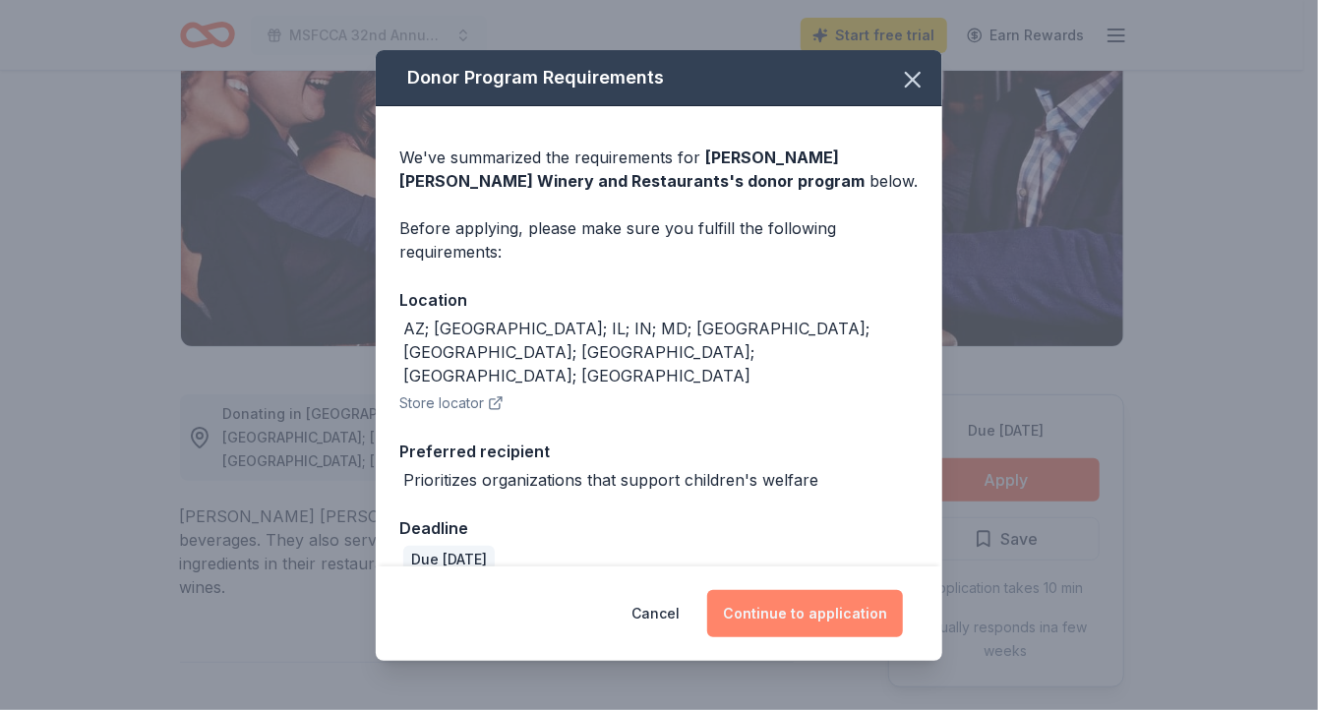
click at [766, 603] on button "Continue to application" at bounding box center [805, 613] width 196 height 47
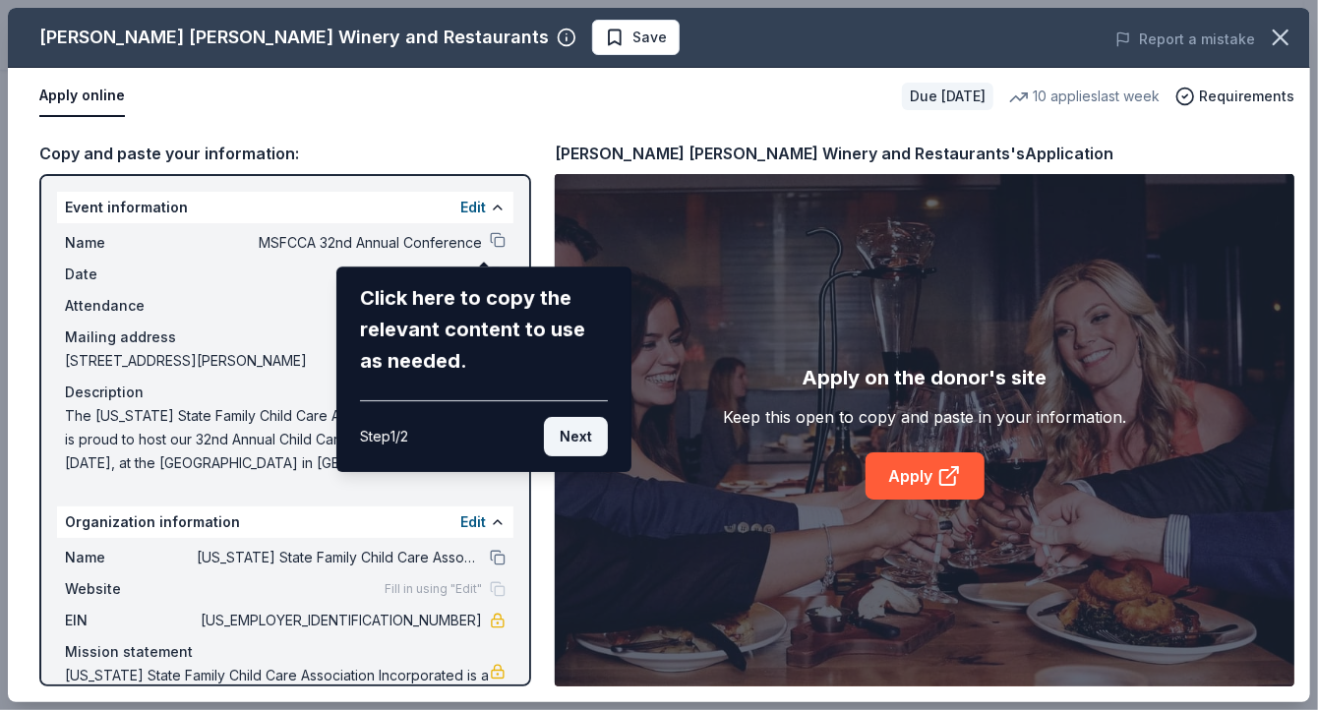
click at [567, 437] on button "Next" at bounding box center [576, 436] width 64 height 39
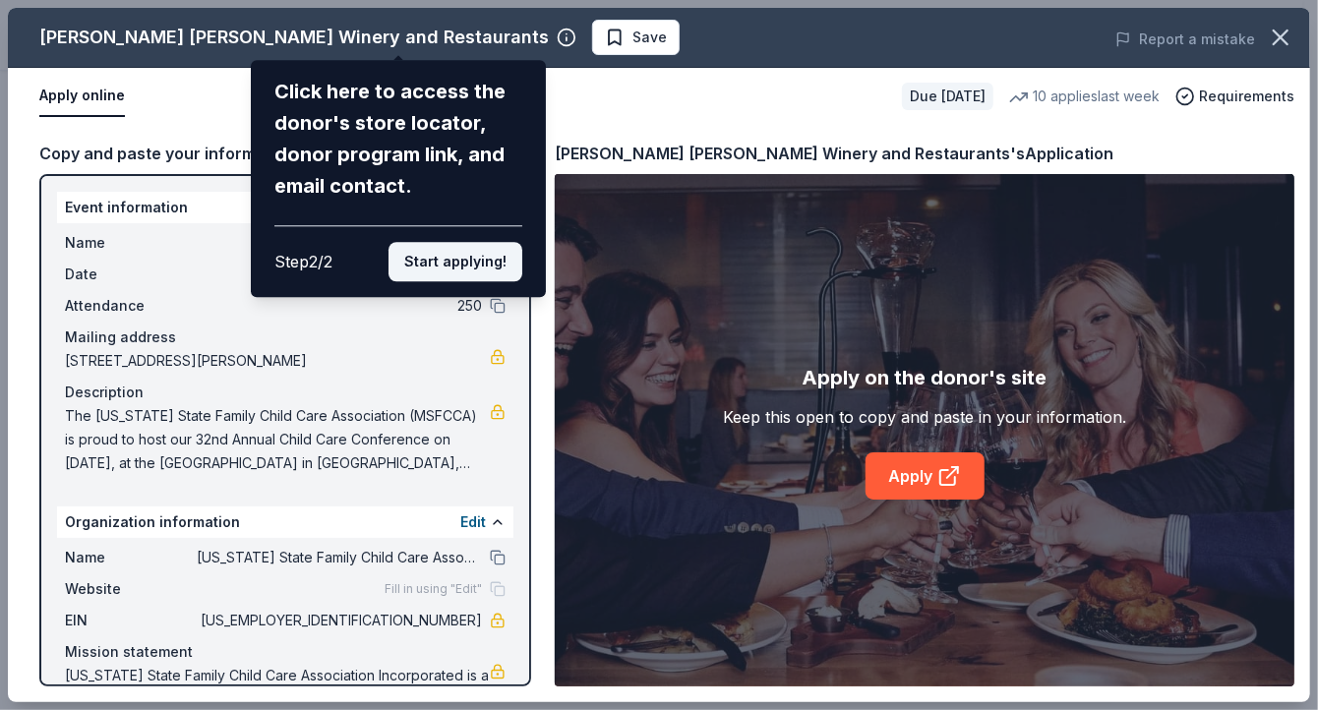
click at [446, 260] on button "Start applying!" at bounding box center [455, 261] width 134 height 39
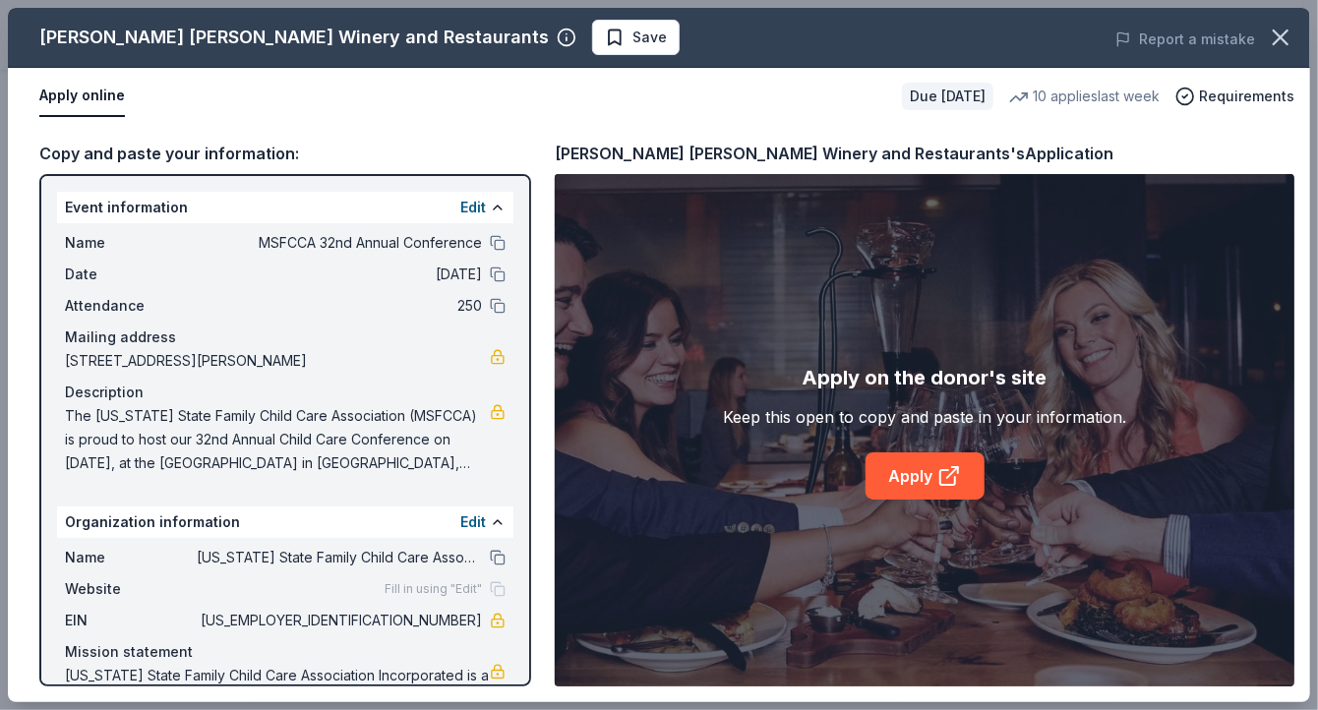
drag, startPoint x: 389, startPoint y: 339, endPoint x: 384, endPoint y: 412, distance: 73.0
click at [384, 412] on div "[PERSON_NAME] [PERSON_NAME] Winery and Restaurants Save Report a mistake Apply …" at bounding box center [659, 355] width 1302 height 694
drag, startPoint x: 523, startPoint y: 472, endPoint x: 524, endPoint y: 558, distance: 85.6
click at [527, 569] on div "[PERSON_NAME] [PERSON_NAME] Winery and Restaurants Save Report a mistake Apply …" at bounding box center [659, 355] width 1302 height 694
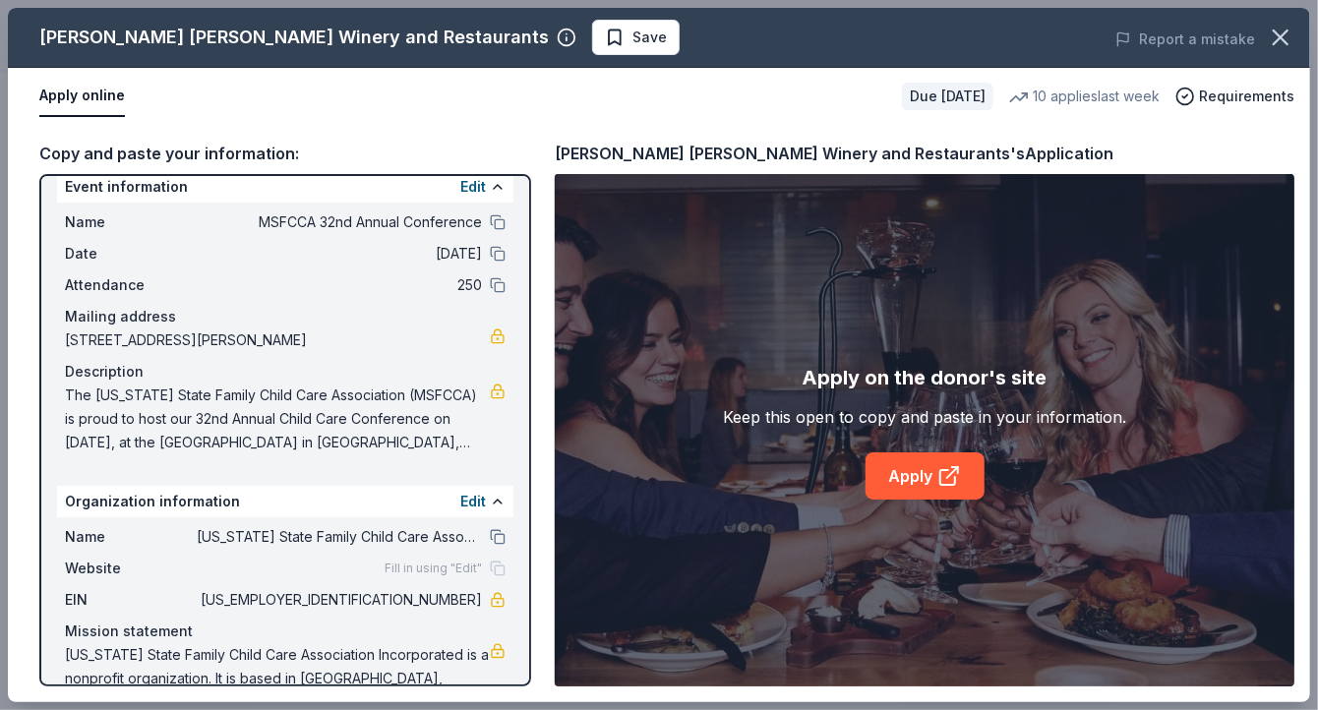
scroll to position [0, 0]
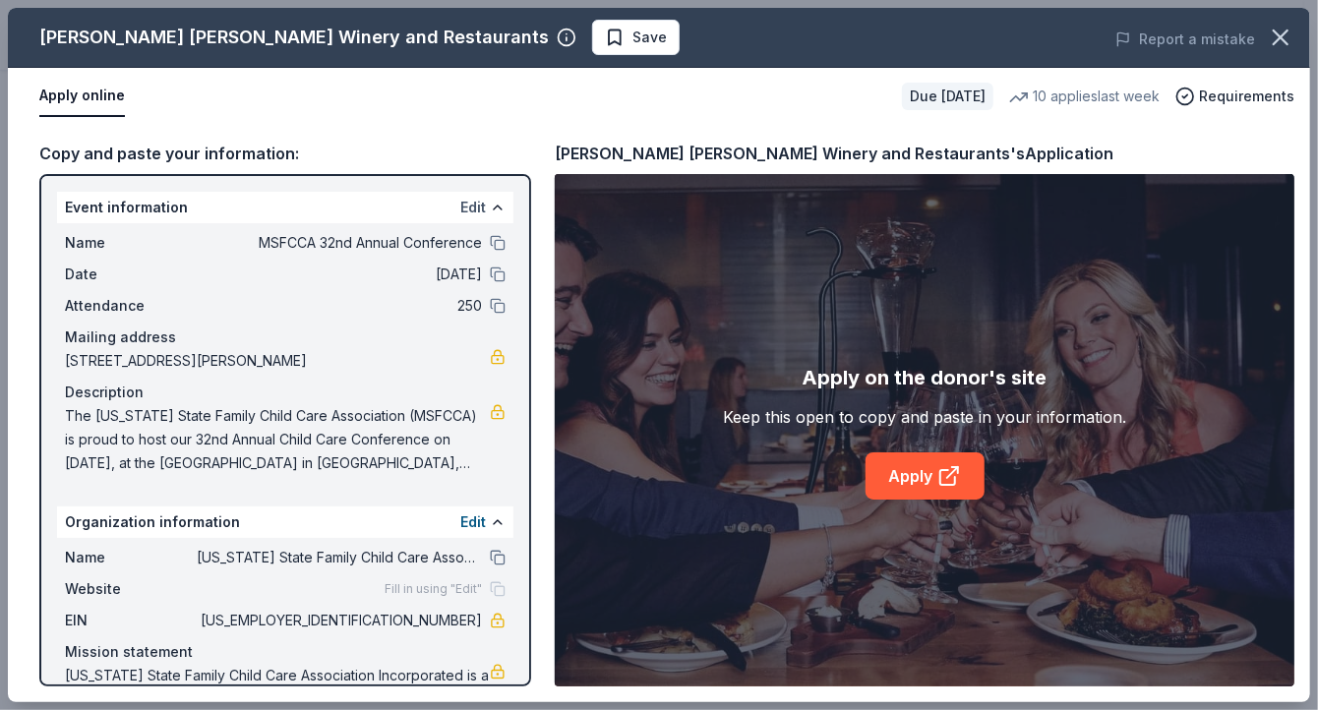
click at [460, 203] on button "Edit" at bounding box center [473, 208] width 26 height 24
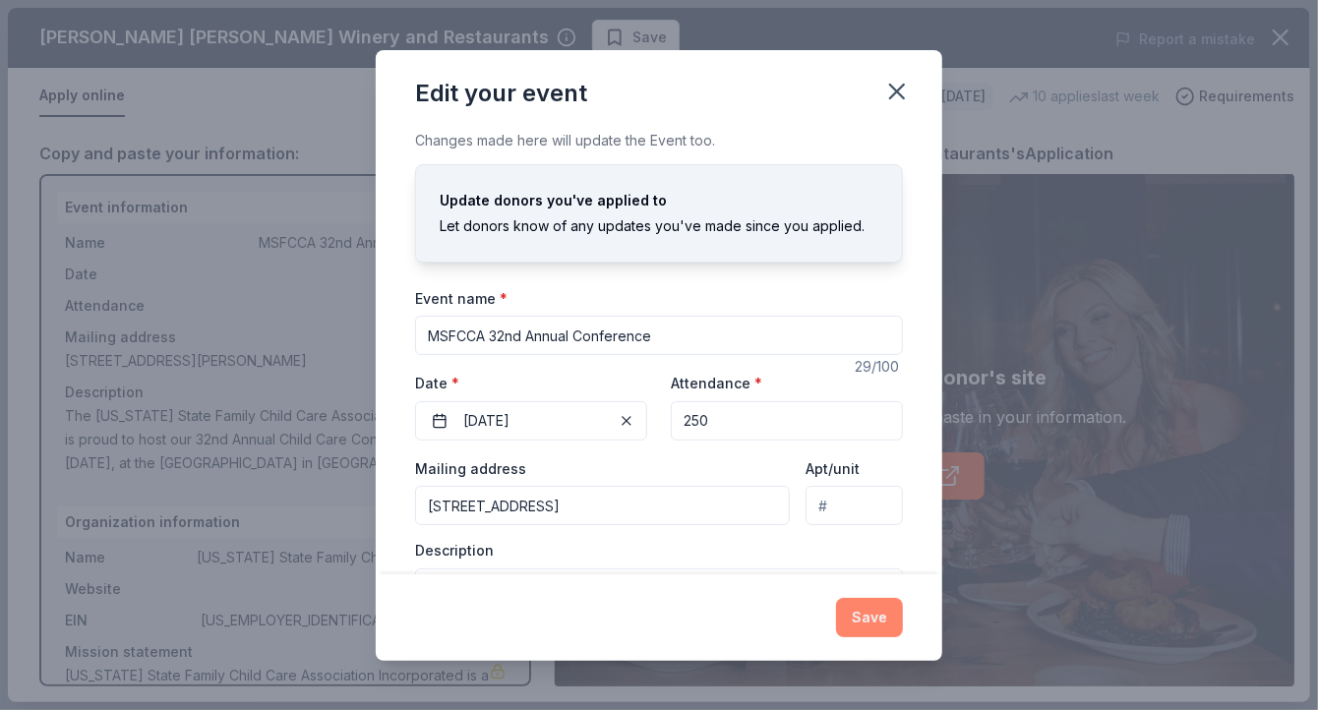
click at [865, 621] on button "Save" at bounding box center [869, 617] width 67 height 39
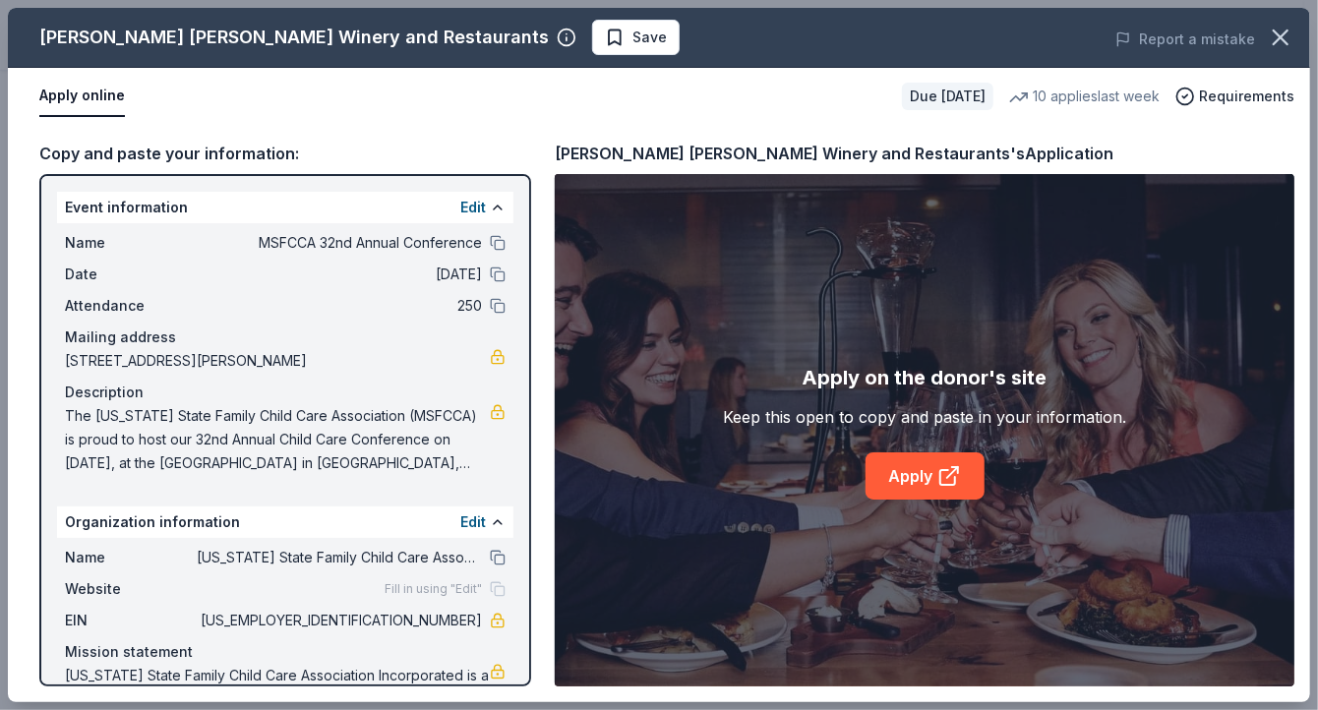
click at [443, 520] on div "Organization information Edit" at bounding box center [285, 521] width 456 height 31
click at [460, 519] on button "Edit" at bounding box center [473, 522] width 26 height 24
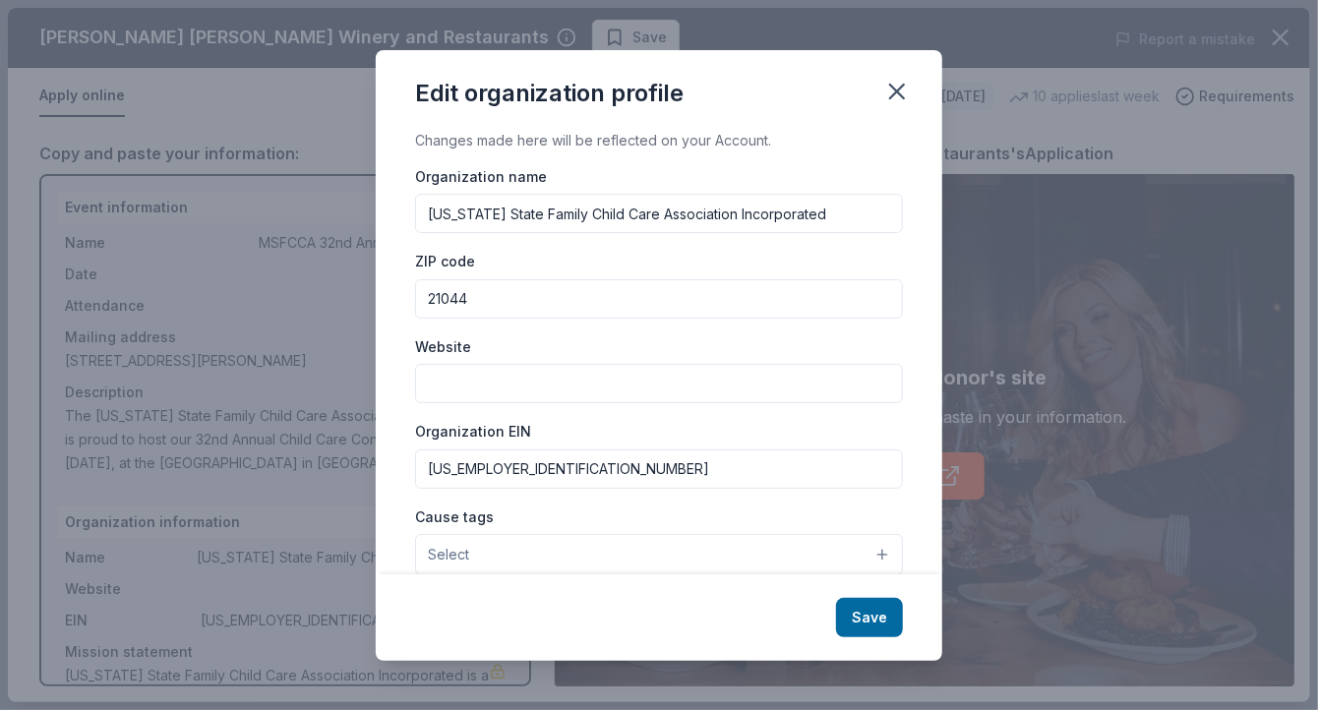
click at [522, 391] on input "Website" at bounding box center [659, 383] width 488 height 39
paste input "The [US_STATE] State Family Child Care Association (MSFCCA) is proud to host ou…"
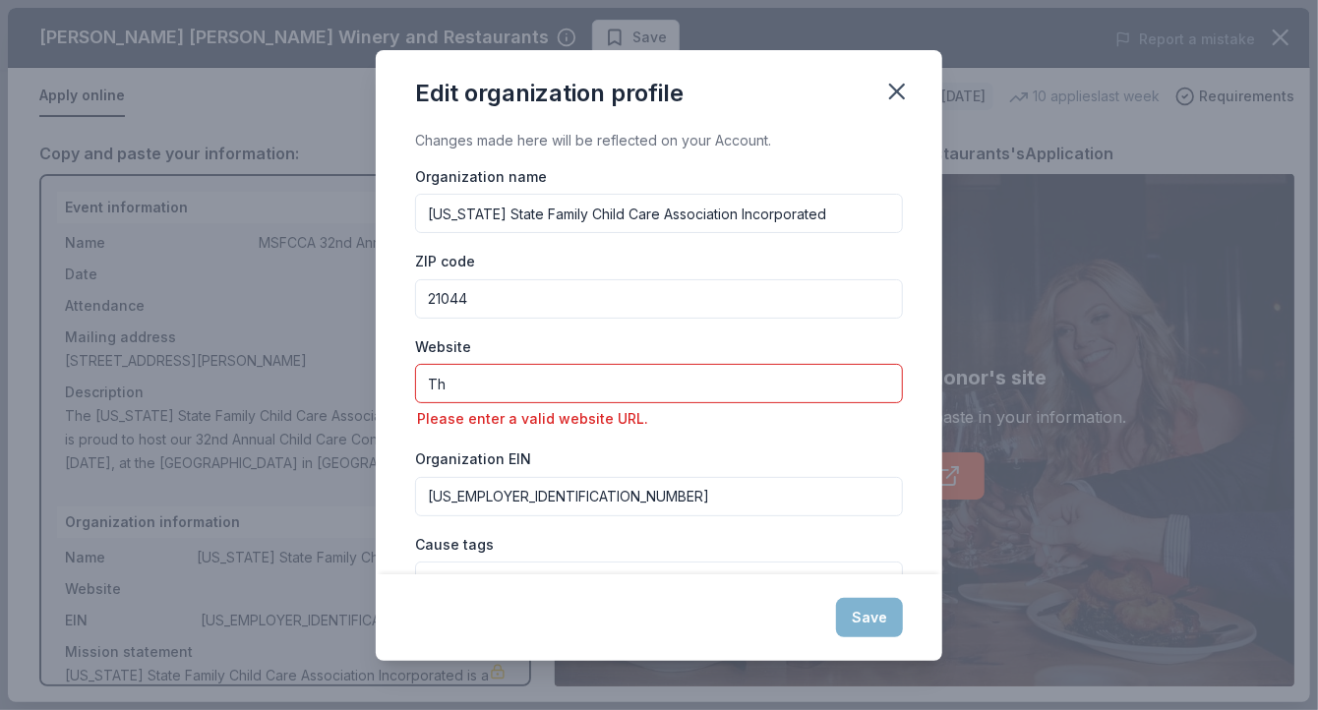
type input "T"
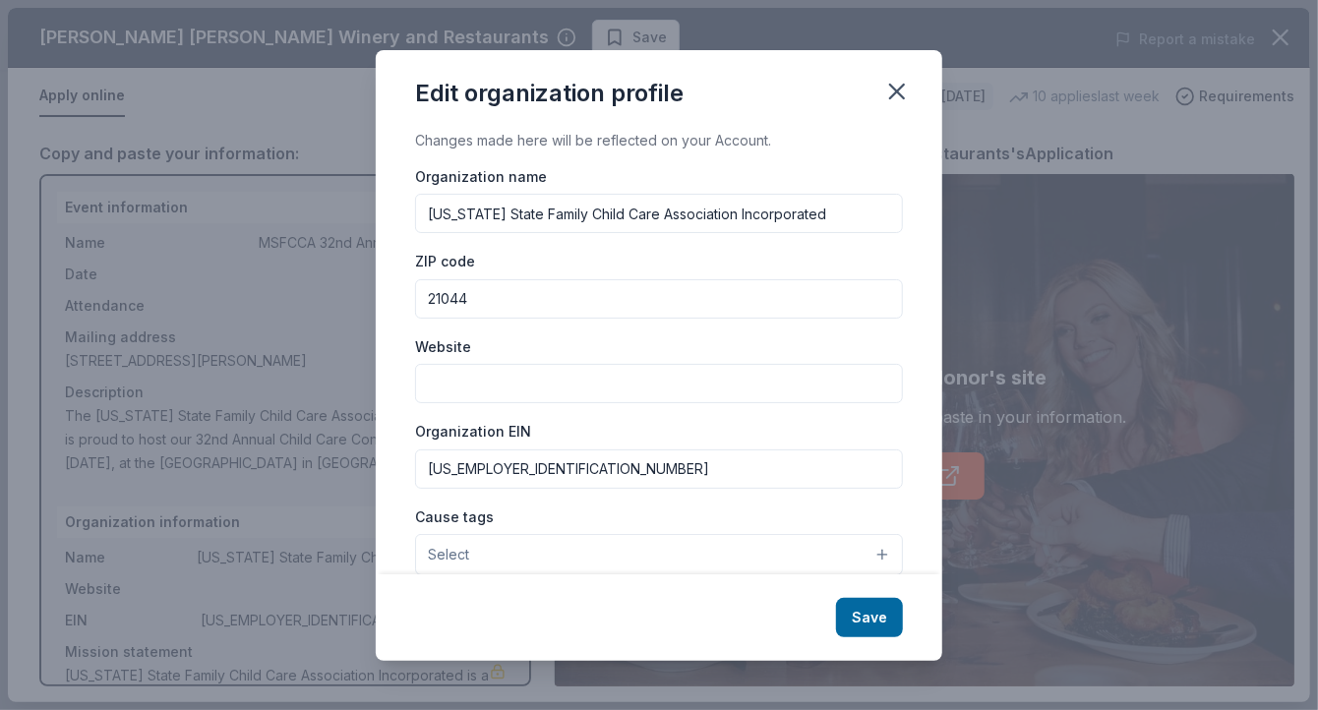
paste input "[URL][DOMAIN_NAME]"
type input "[URL][DOMAIN_NAME]"
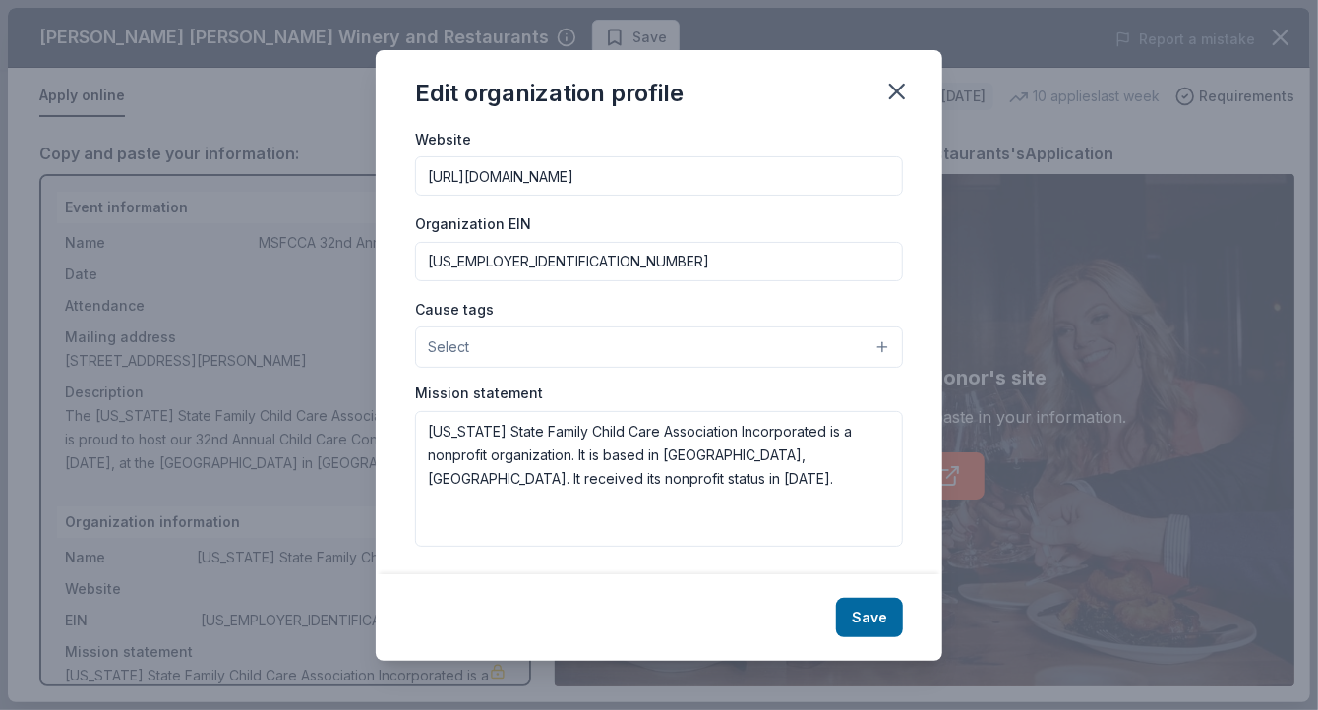
scroll to position [212, 0]
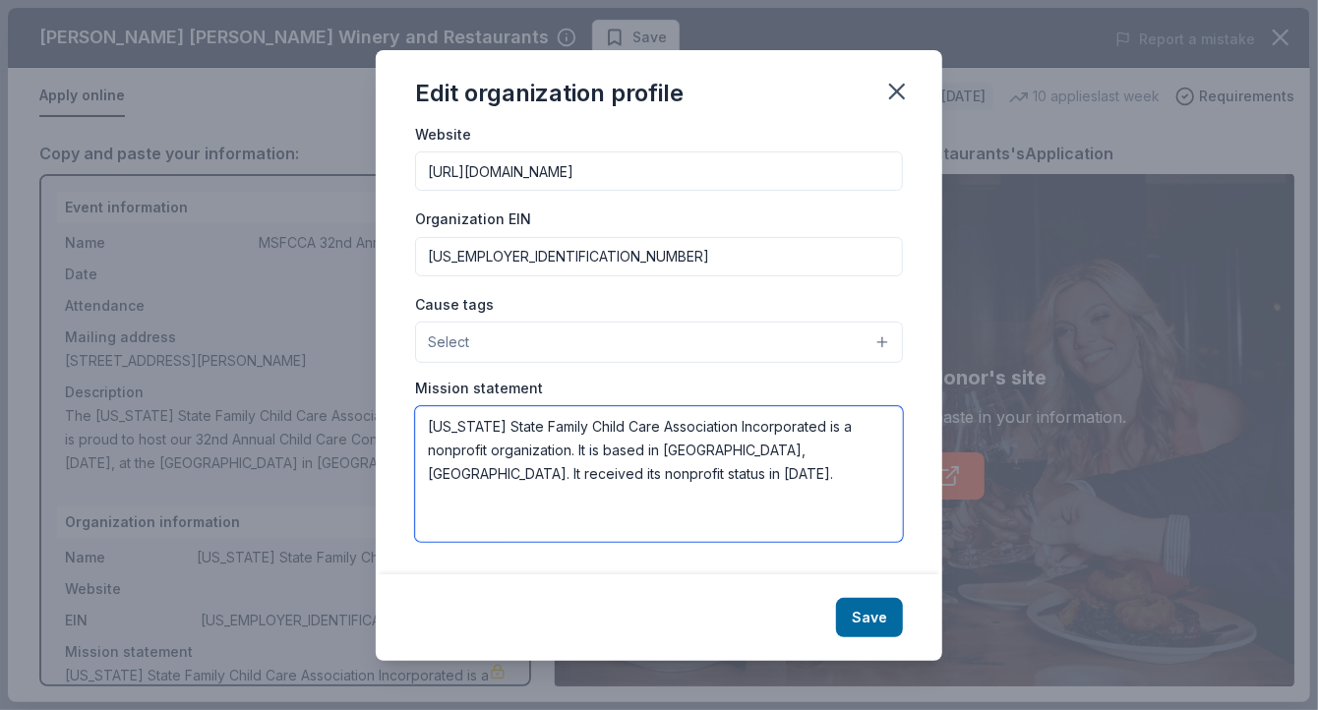
drag, startPoint x: 667, startPoint y: 452, endPoint x: 726, endPoint y: 449, distance: 59.1
click at [726, 449] on textarea "[US_STATE] State Family Child Care Association Incorporated is a nonprofit orga…" at bounding box center [659, 474] width 488 height 136
click at [648, 475] on textarea "[US_STATE] State Family Child Care Association Incorporated is a nonprofit orga…" at bounding box center [659, 474] width 488 height 136
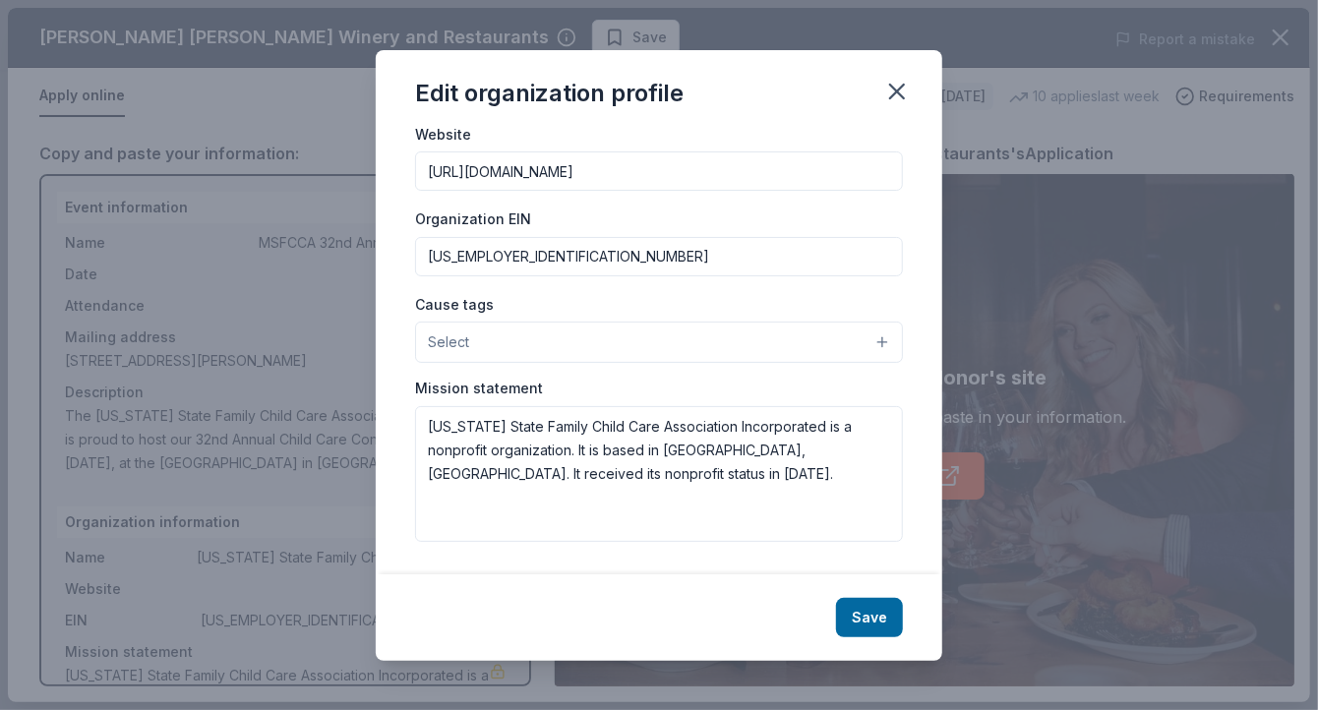
click at [572, 335] on button "Select" at bounding box center [659, 342] width 488 height 41
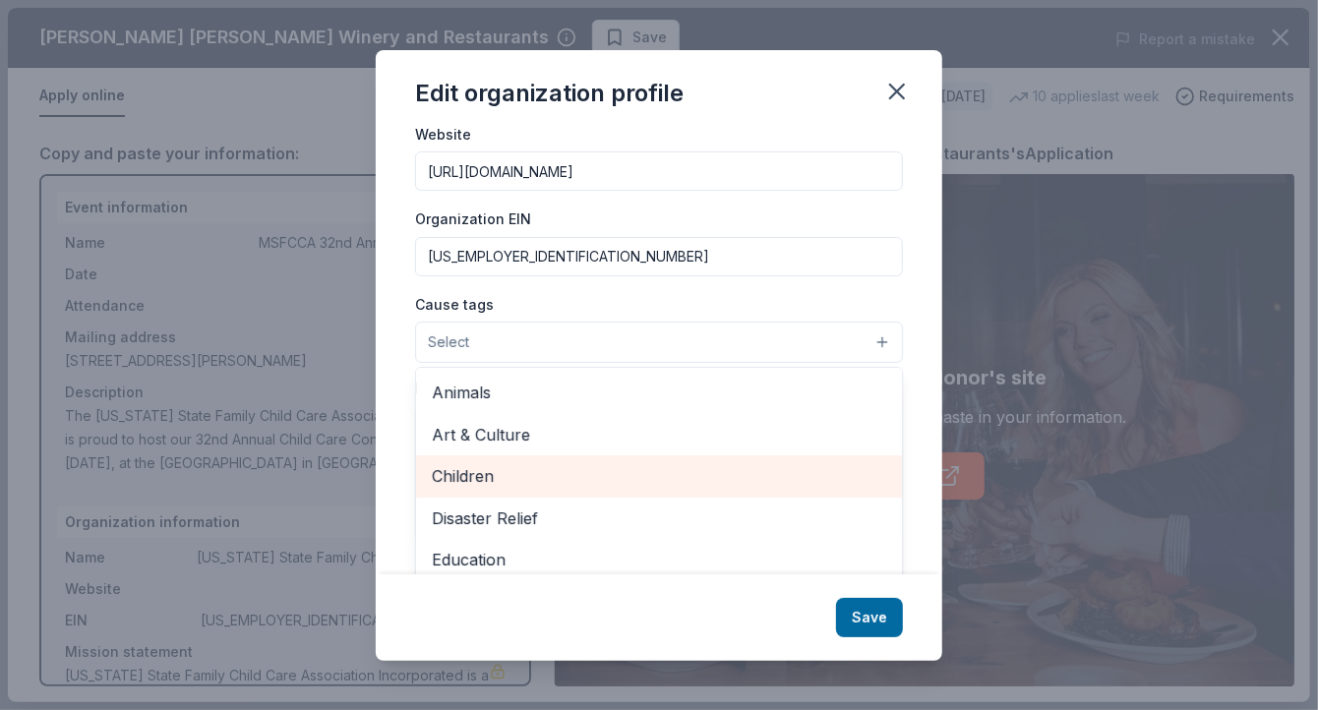
click at [470, 477] on span "Children" at bounding box center [659, 476] width 454 height 26
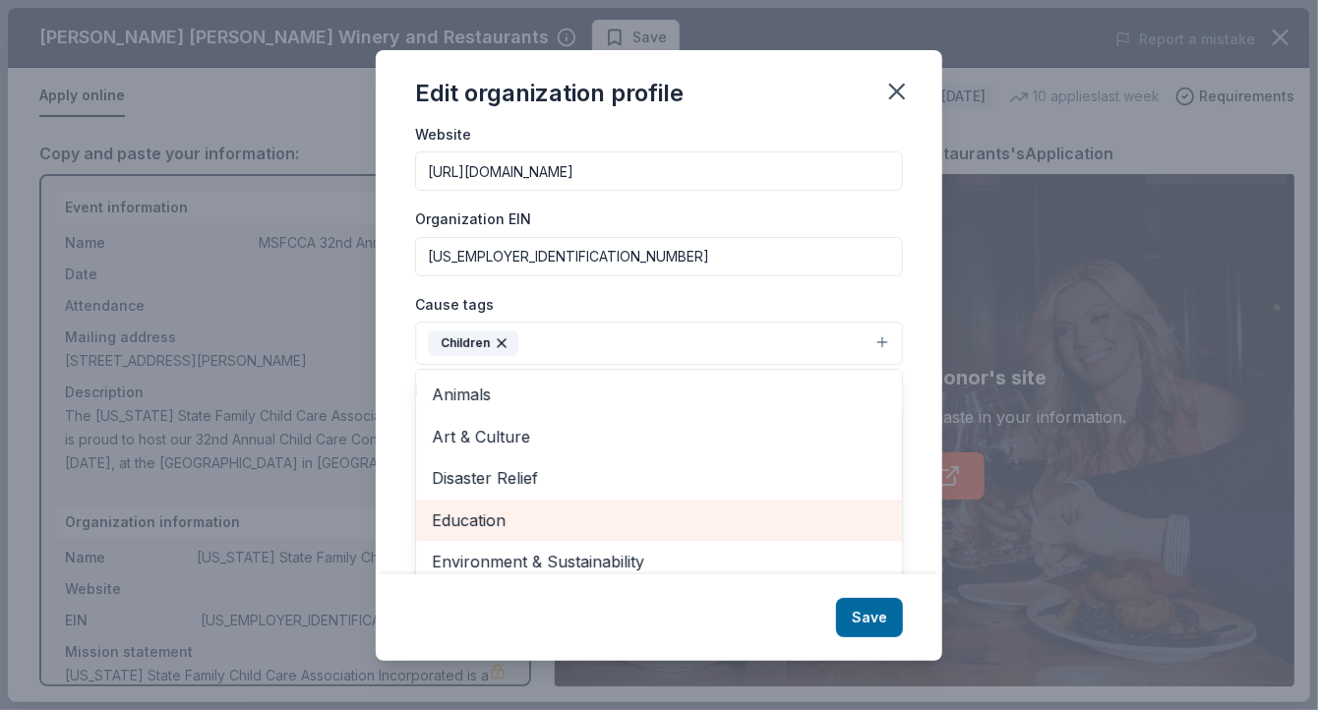
click at [468, 521] on span "Education" at bounding box center [659, 520] width 454 height 26
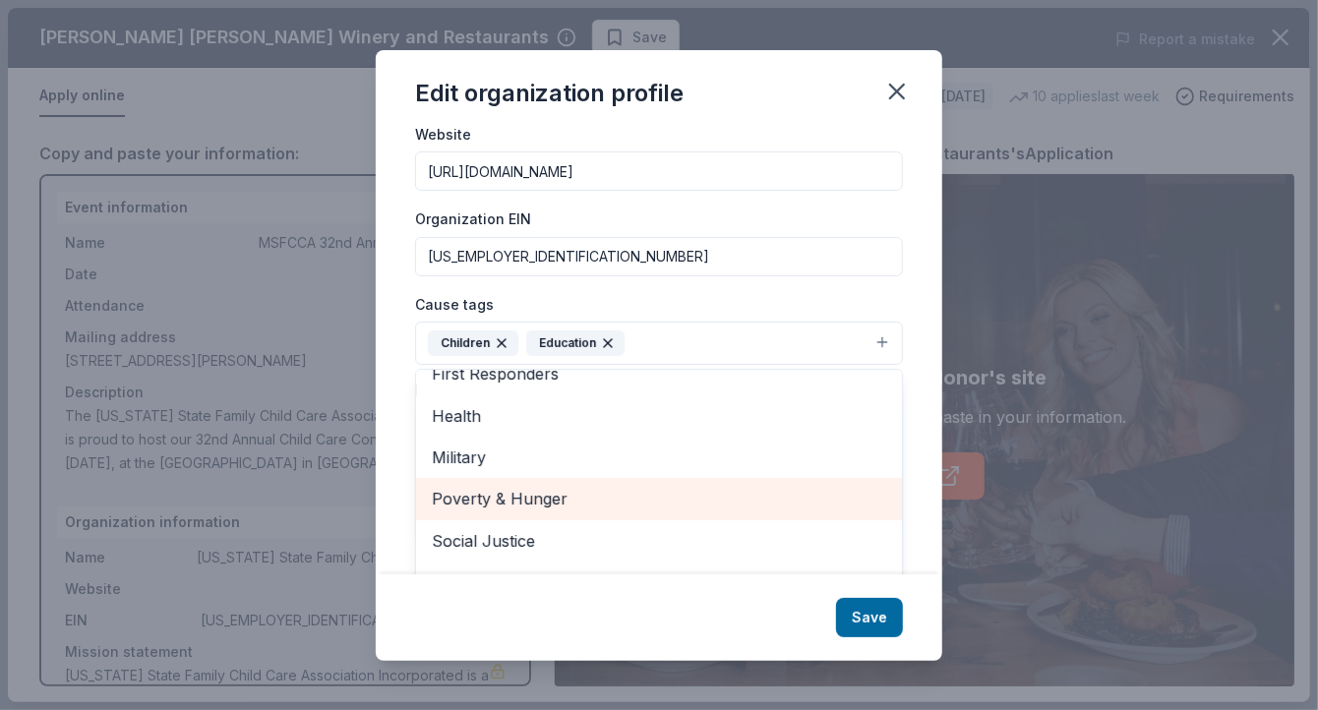
scroll to position [189, 0]
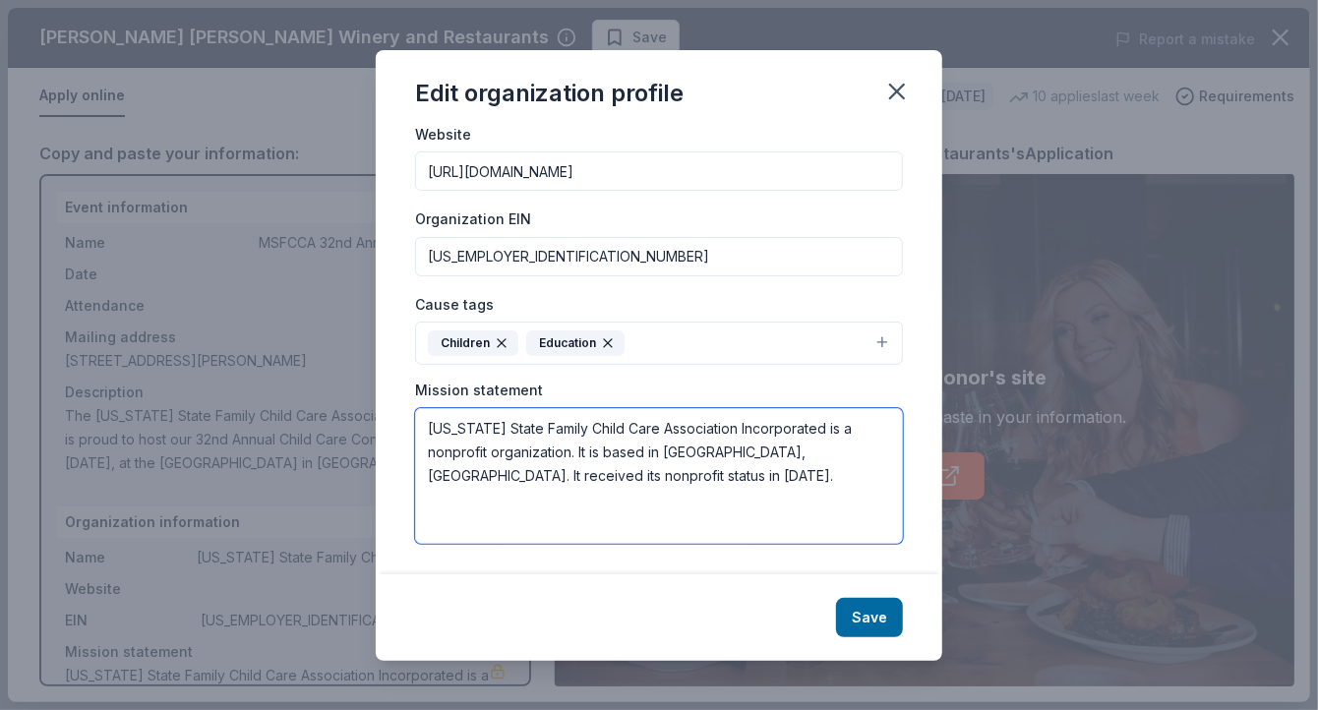
click at [612, 478] on textarea "[US_STATE] State Family Child Care Association Incorporated is a nonprofit orga…" at bounding box center [659, 476] width 488 height 136
paste textarea "The mission of the [US_STATE] State Family Child Care Association is to educate…"
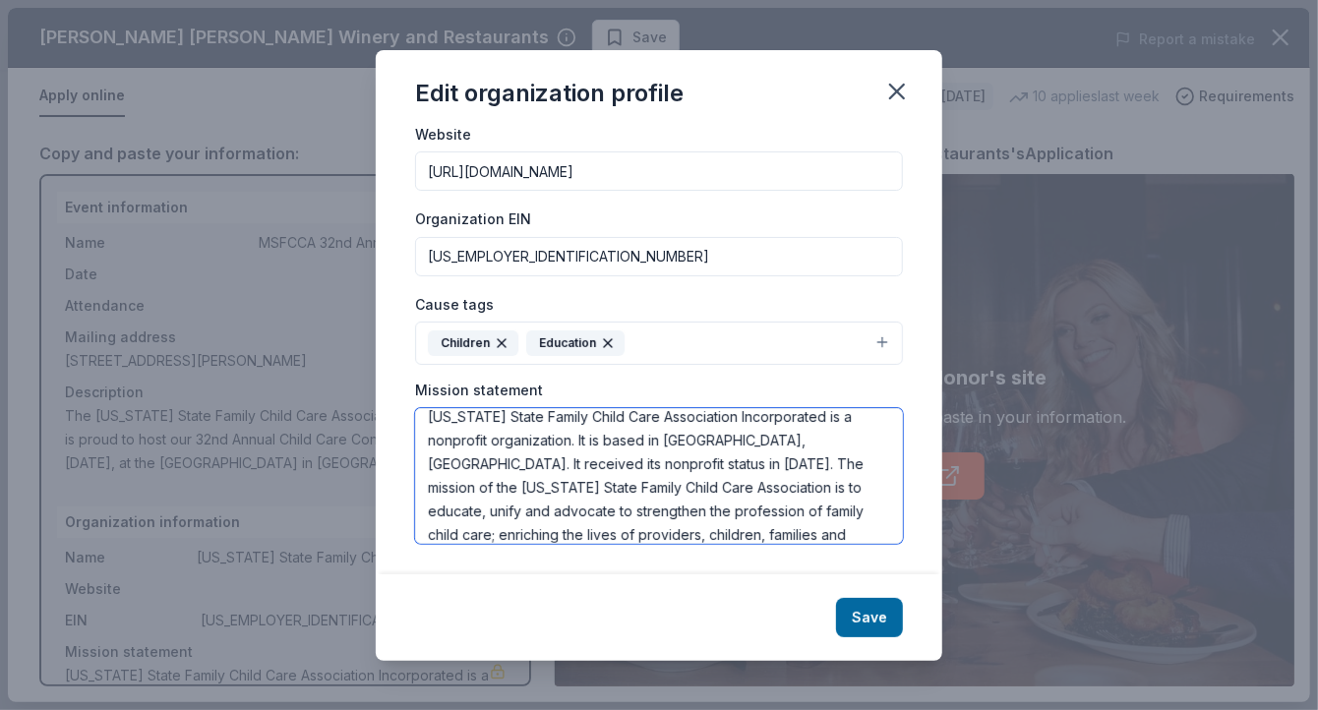
scroll to position [23, 0]
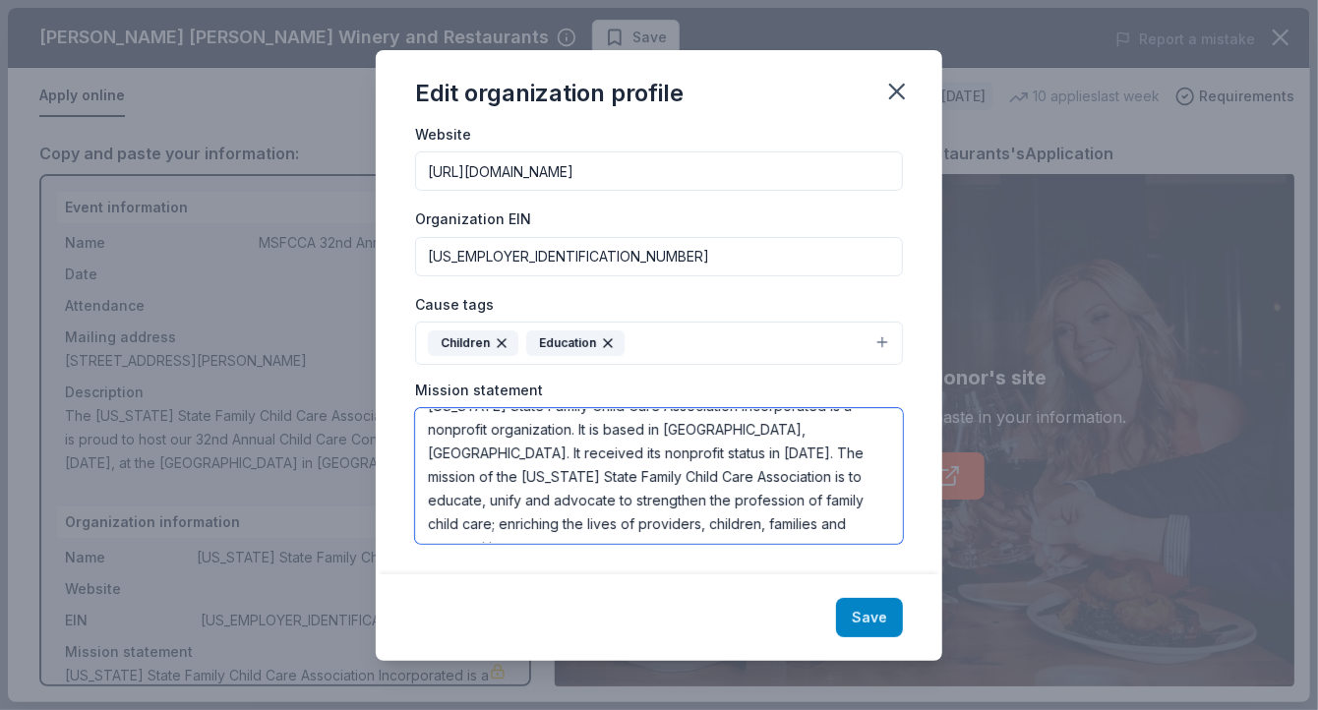
type textarea "[US_STATE] State Family Child Care Association Incorporated is a nonprofit orga…"
click at [862, 611] on button "Save" at bounding box center [869, 617] width 67 height 39
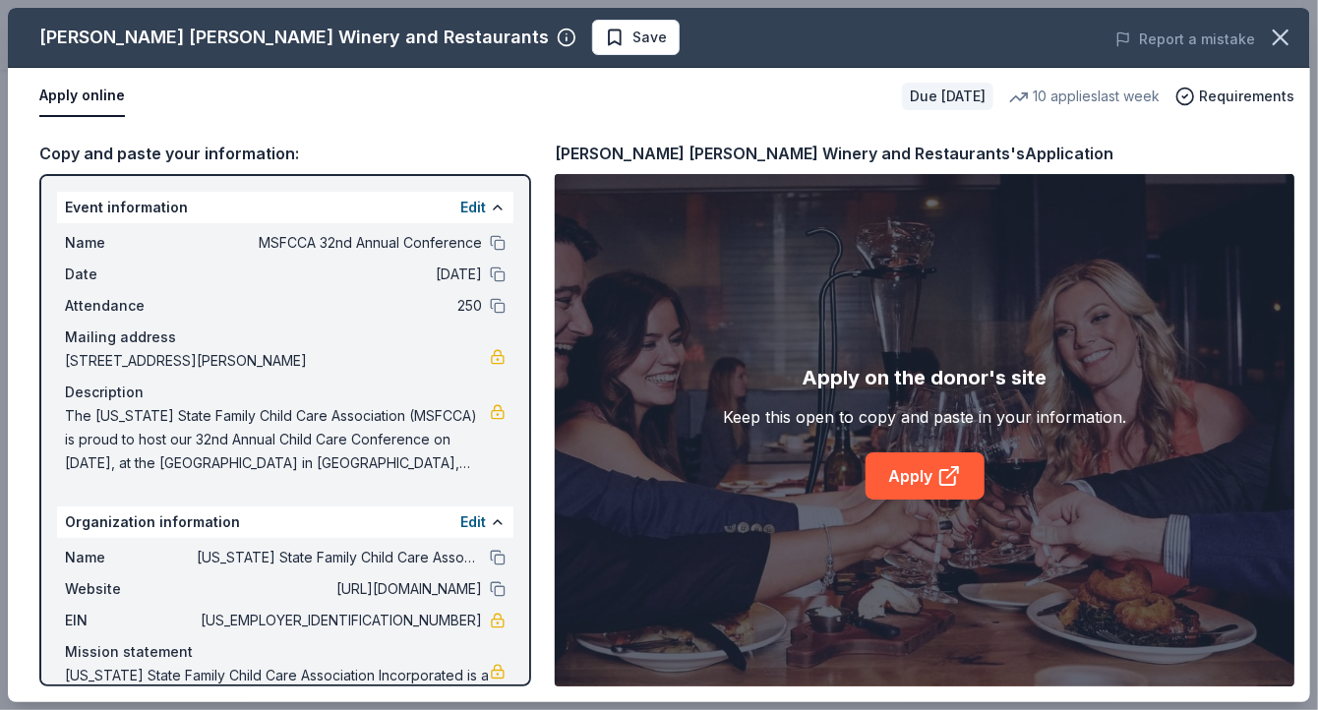
drag, startPoint x: 939, startPoint y: 296, endPoint x: 933, endPoint y: 255, distance: 41.7
click at [933, 255] on div "Apply on the donor's site Keep this open to copy and paste in your information.…" at bounding box center [925, 430] width 740 height 512
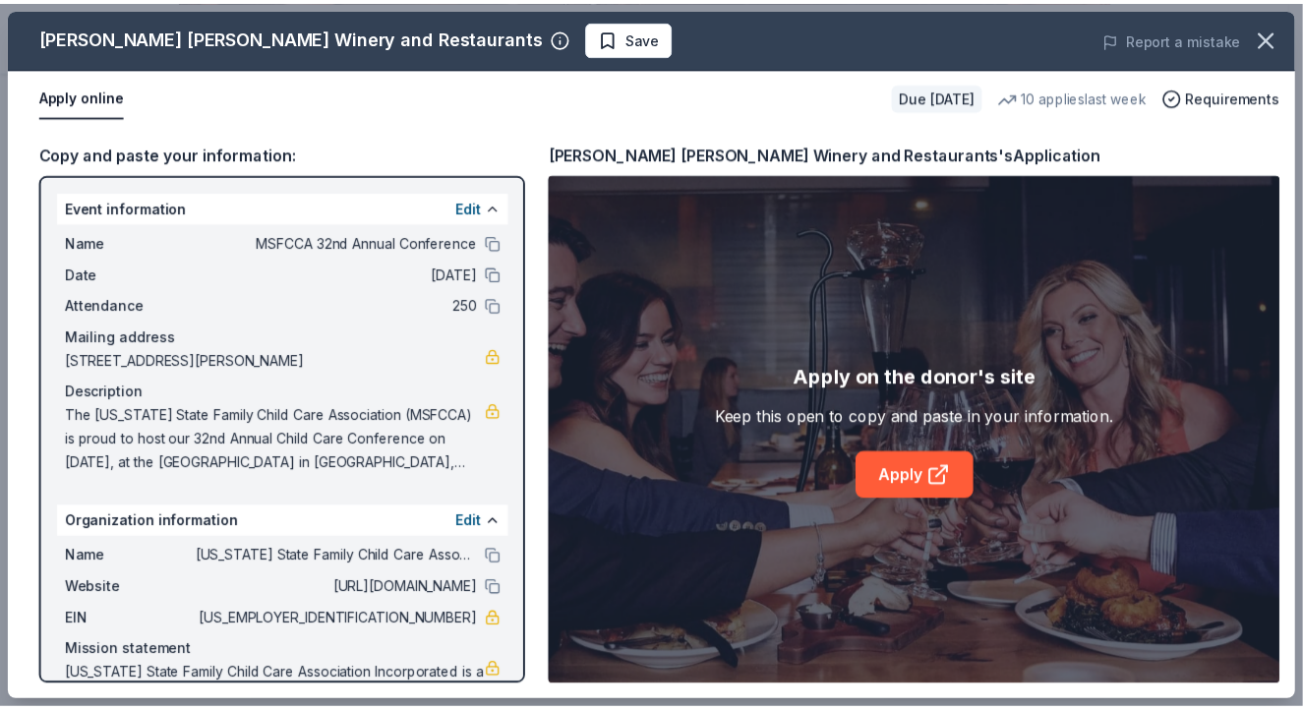
scroll to position [71, 0]
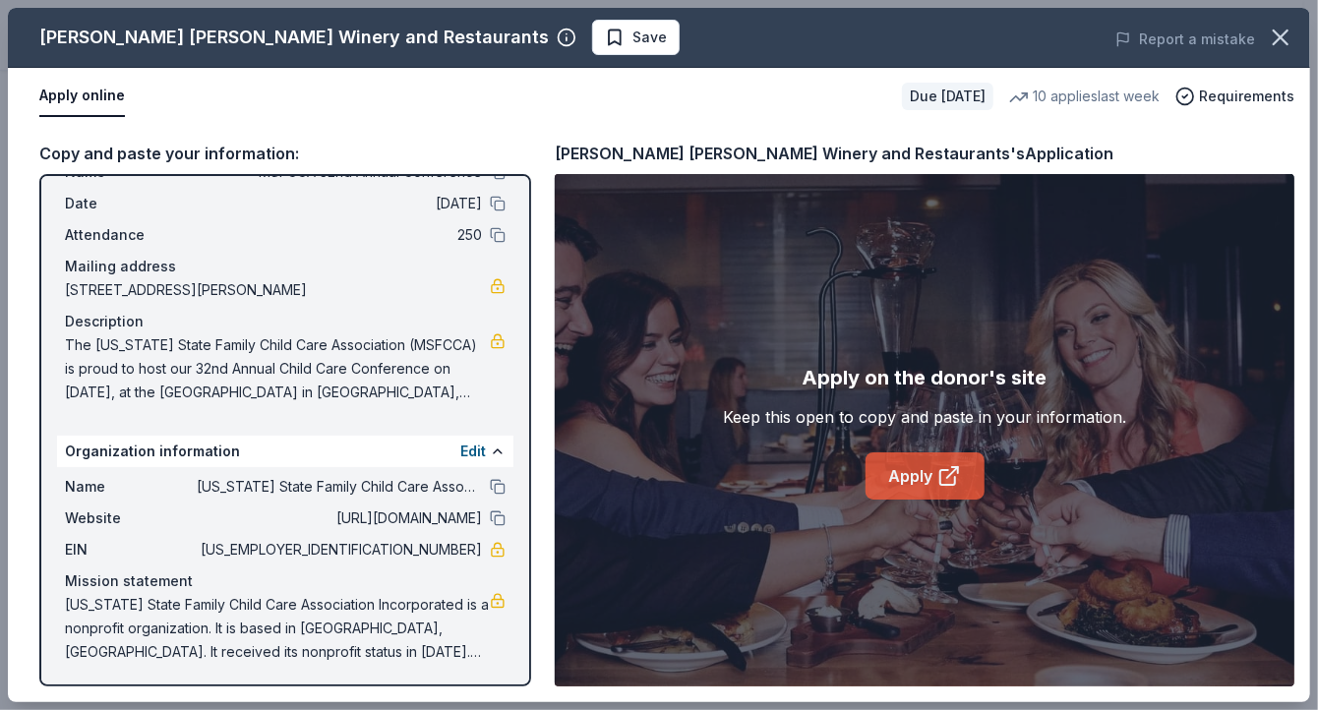
click at [901, 475] on link "Apply" at bounding box center [924, 475] width 119 height 47
click at [1277, 32] on icon "button" at bounding box center [1281, 37] width 14 height 14
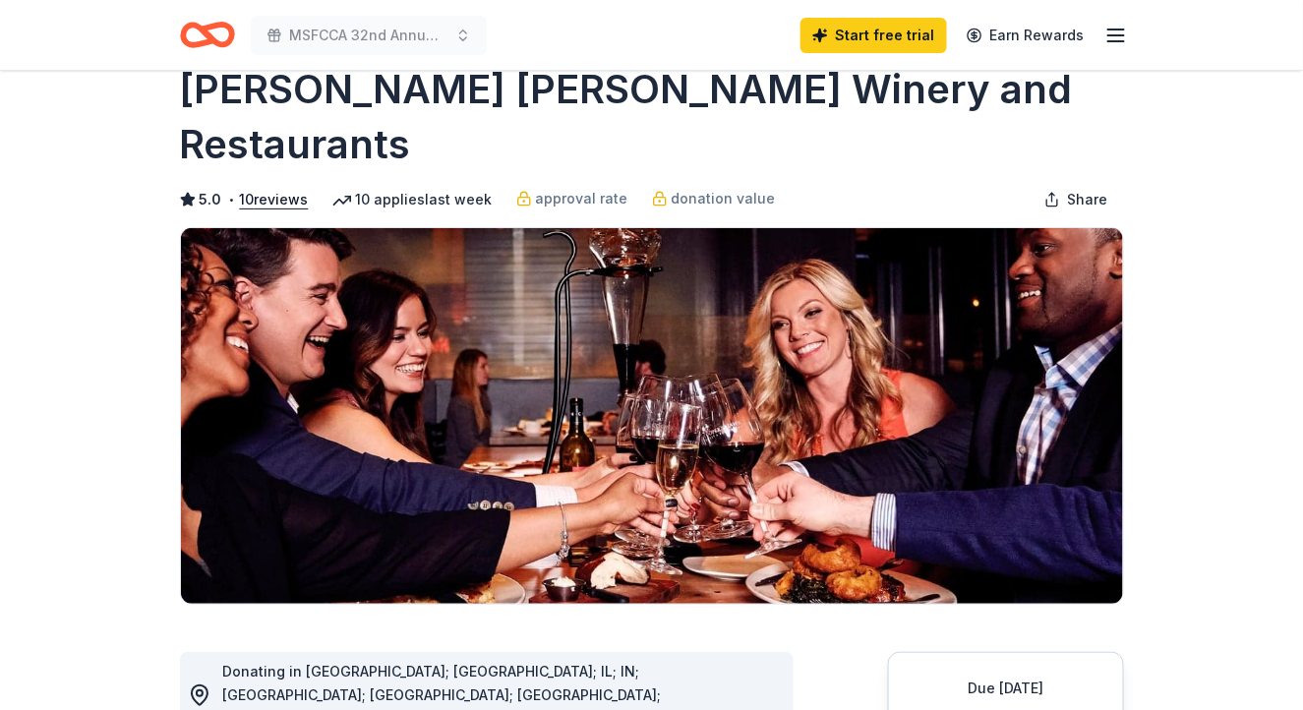
scroll to position [37, 0]
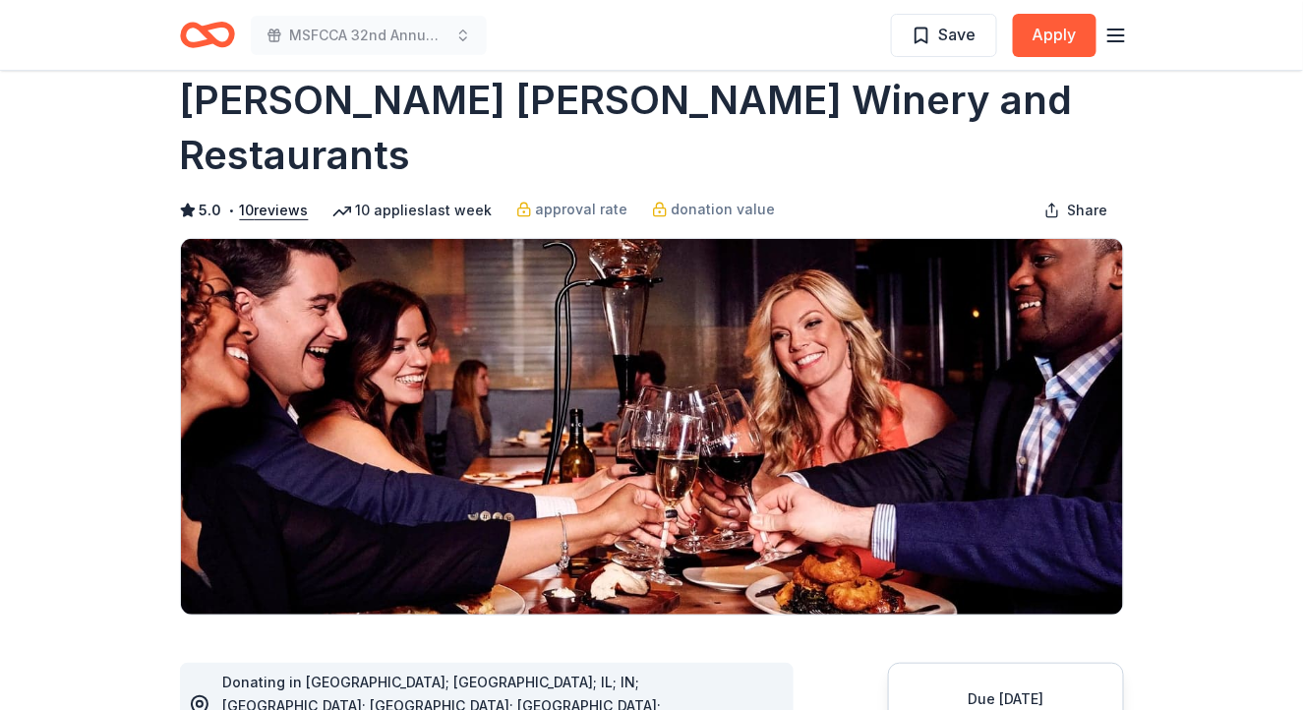
click at [204, 50] on icon "Home" at bounding box center [207, 35] width 55 height 46
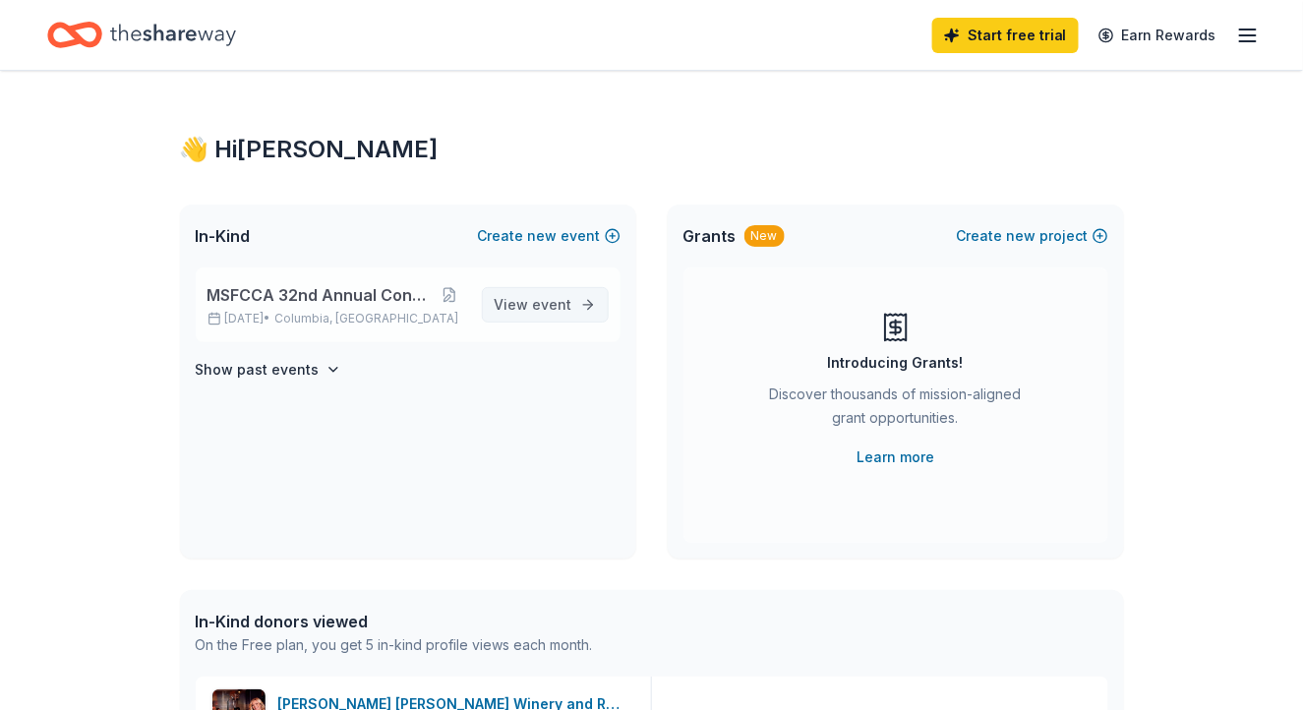
click at [570, 309] on span "event" at bounding box center [552, 304] width 39 height 17
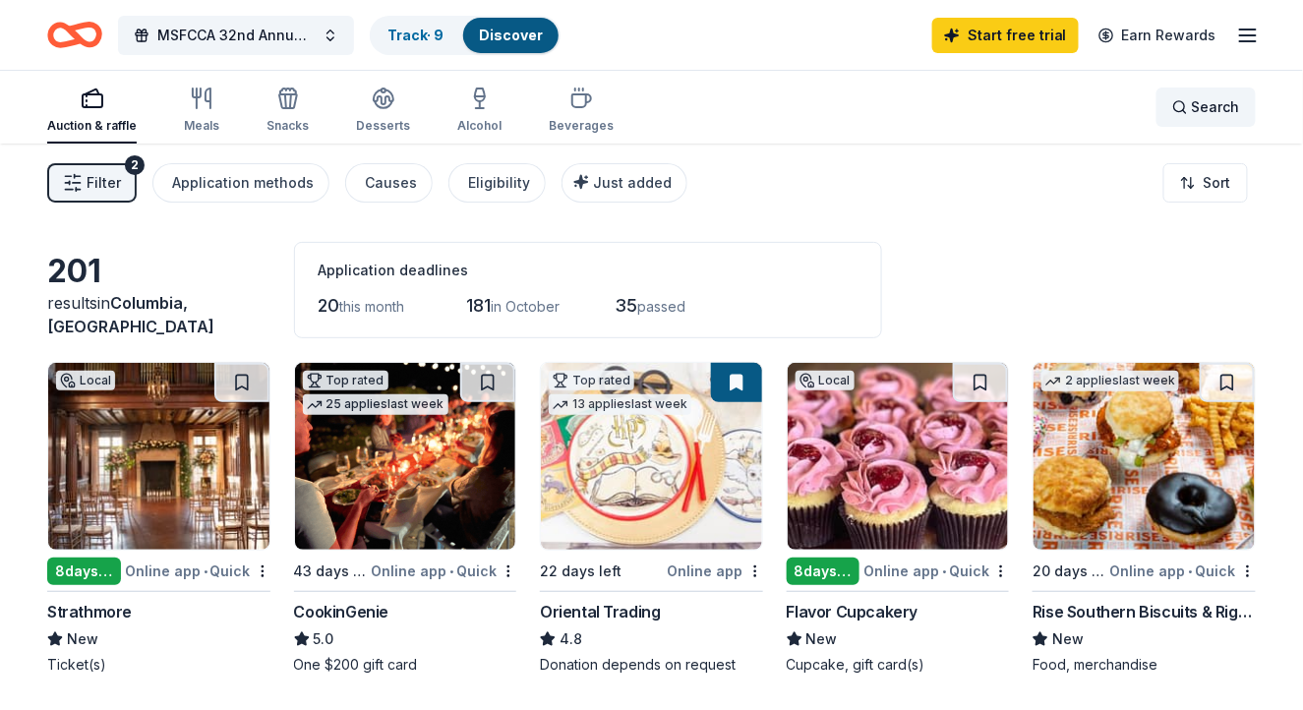
click at [1206, 107] on span "Search" at bounding box center [1216, 107] width 48 height 24
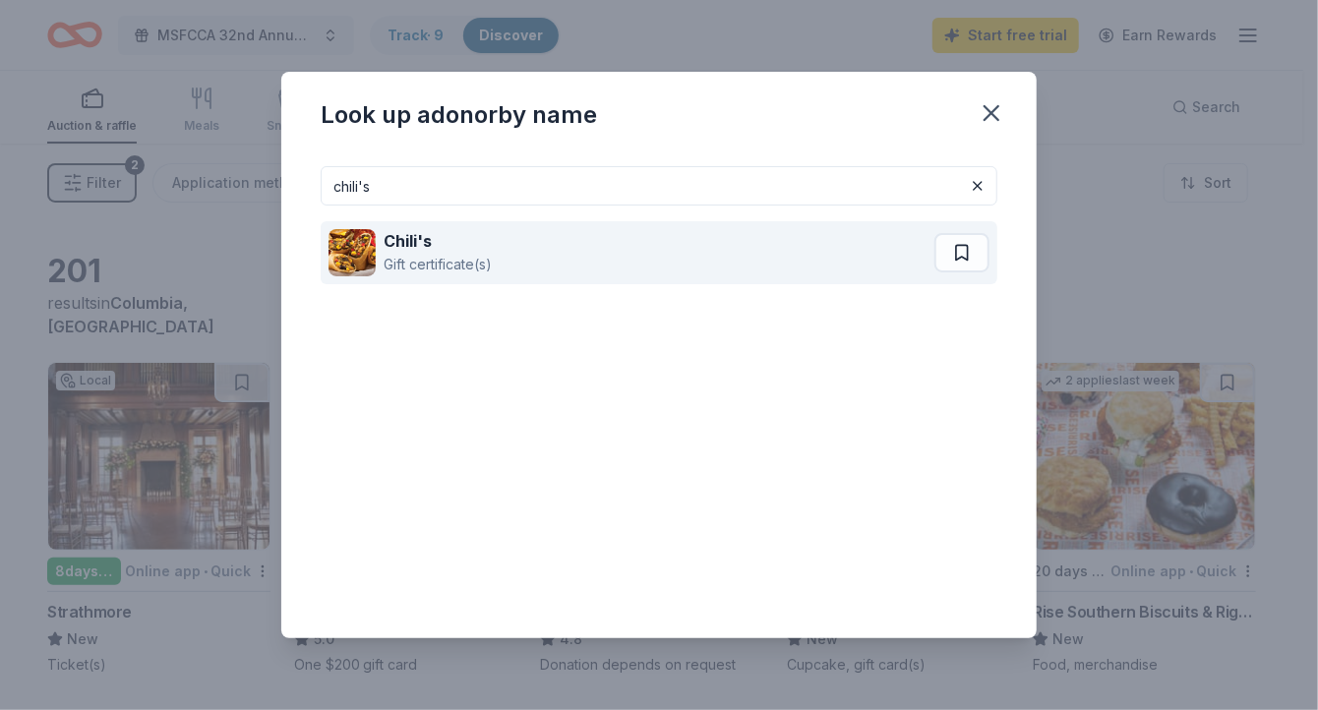
type input "chili's"
click at [629, 249] on div "Chili's Gift certificate(s)" at bounding box center [631, 252] width 606 height 63
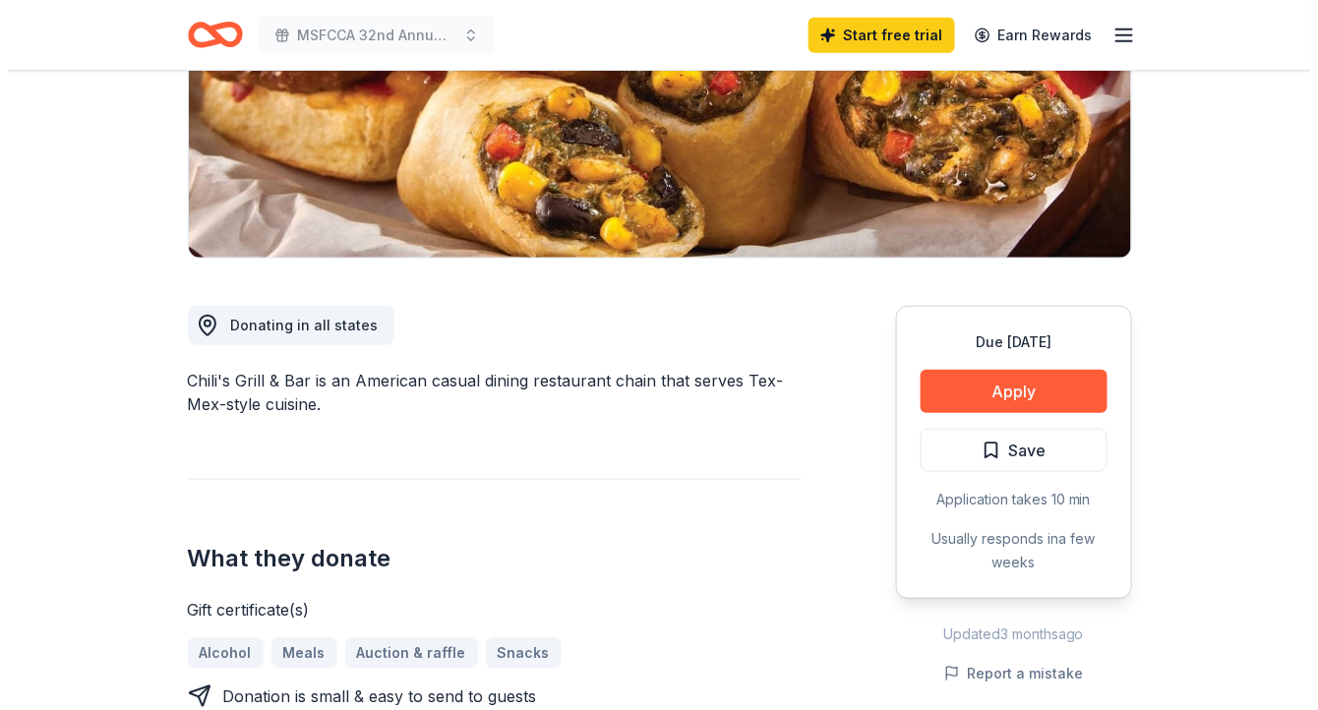
scroll to position [339, 0]
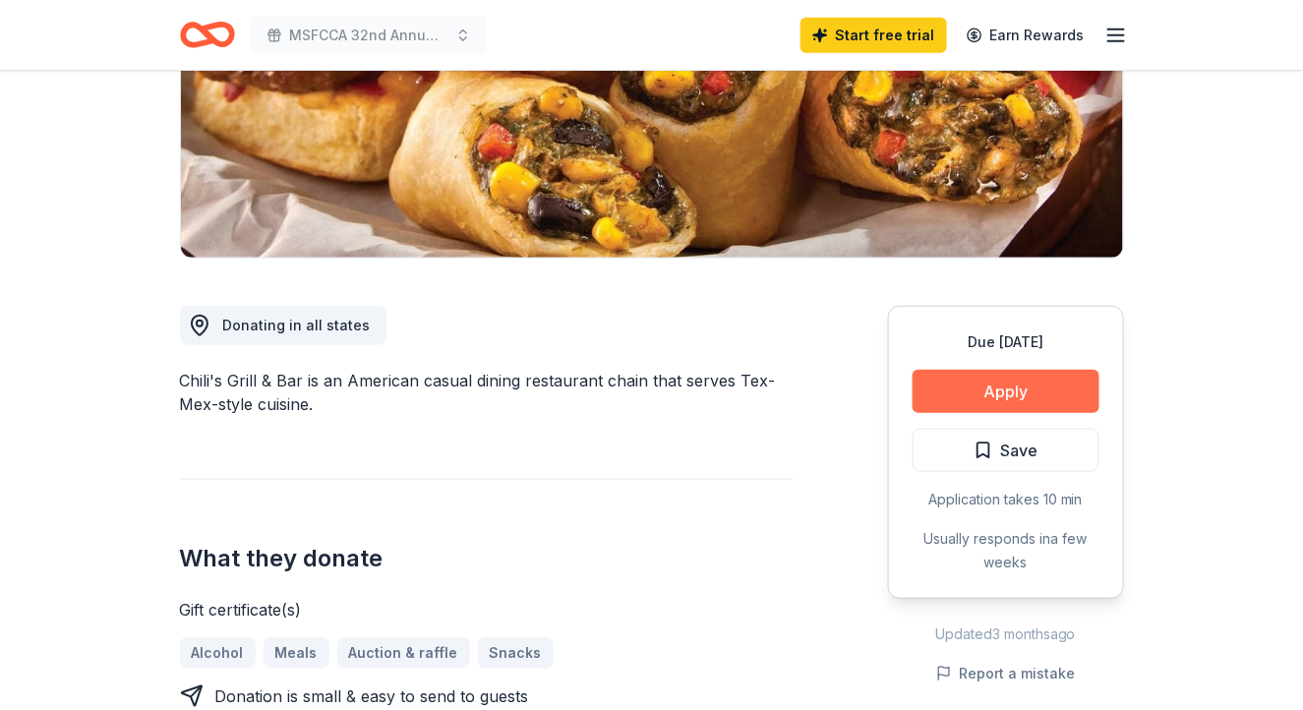
click at [994, 383] on button "Apply" at bounding box center [1006, 391] width 187 height 43
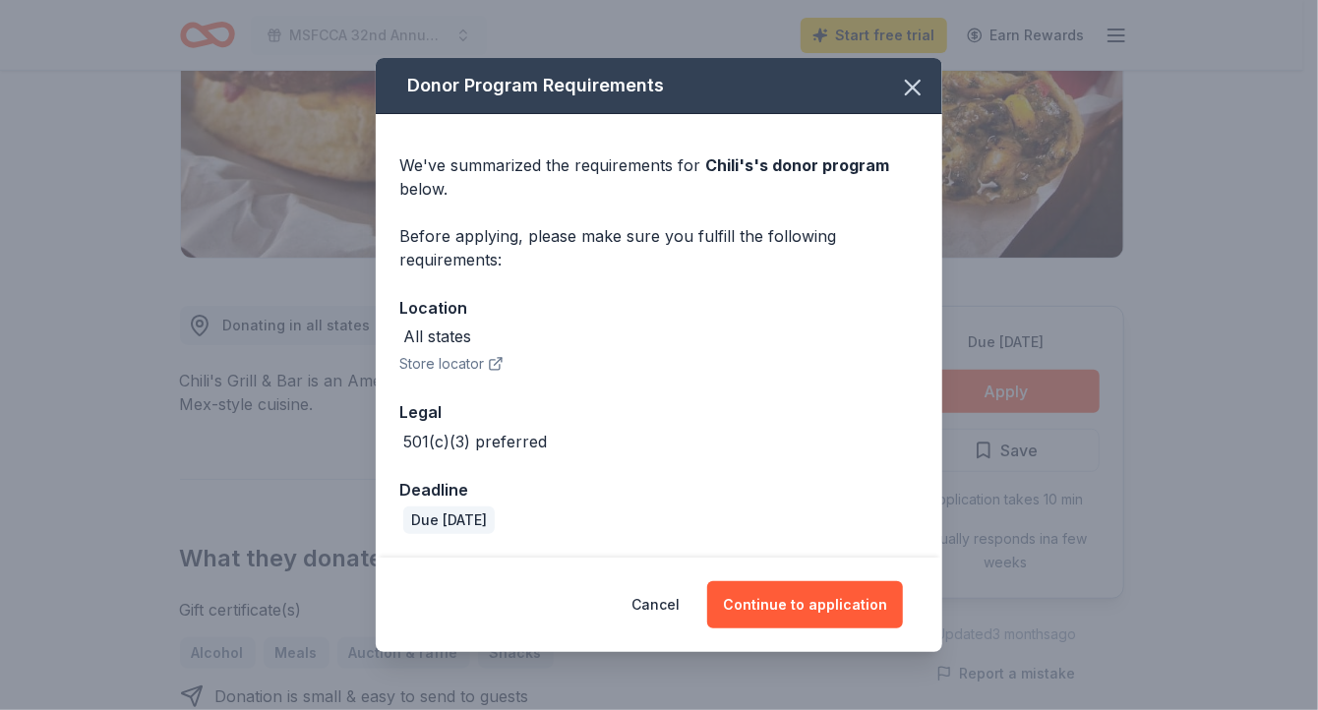
click at [495, 365] on icon "button" at bounding box center [498, 361] width 7 height 7
click at [809, 597] on button "Continue to application" at bounding box center [805, 604] width 196 height 47
